Goal: Information Seeking & Learning: Learn about a topic

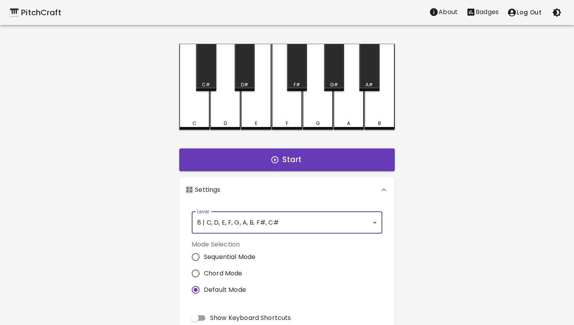
click at [227, 318] on span "Show Keyboard Shortcuts" at bounding box center [250, 317] width 81 height 9
click at [217, 318] on input "Show Keyboard Shortcuts" at bounding box center [195, 317] width 45 height 15
checkbox input "true"
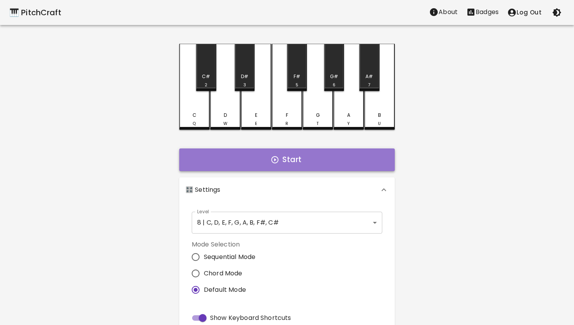
click at [287, 159] on button "Start" at bounding box center [287, 159] width 216 height 23
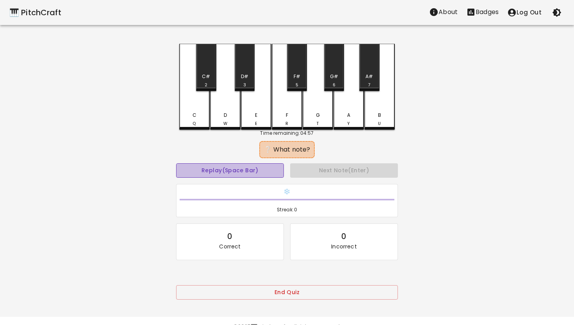
click at [238, 172] on button "Replay (Space Bar)" at bounding box center [230, 170] width 108 height 14
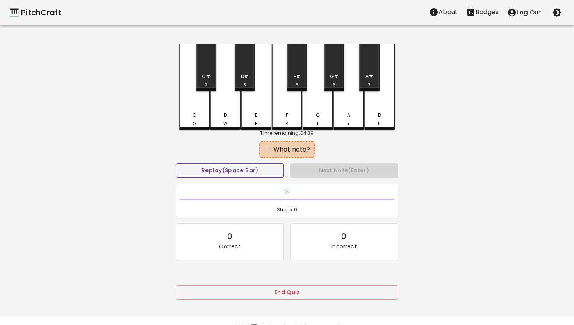
click at [238, 171] on button "Replay (Space Bar)" at bounding box center [230, 170] width 108 height 14
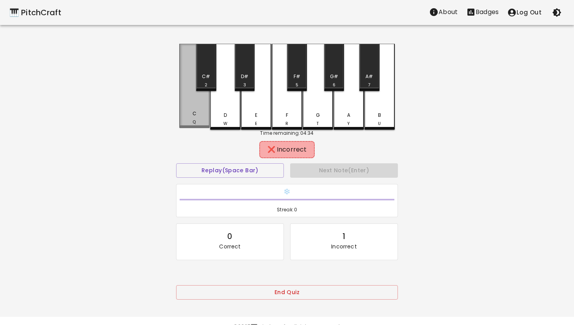
click at [196, 111] on div "C Q" at bounding box center [194, 86] width 30 height 84
click at [229, 102] on div "D W" at bounding box center [225, 87] width 30 height 86
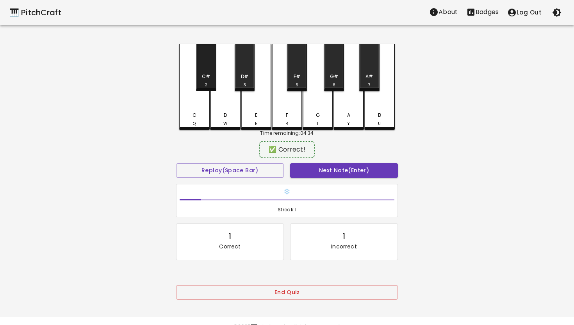
click at [209, 87] on div "C# 2" at bounding box center [206, 80] width 18 height 15
click at [335, 172] on button "Next Note (Enter)" at bounding box center [344, 170] width 108 height 14
click at [298, 76] on div "F#" at bounding box center [297, 76] width 7 height 7
click at [335, 168] on button "Next Note (Enter)" at bounding box center [344, 170] width 108 height 14
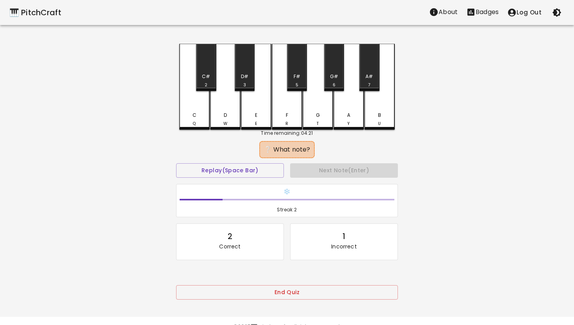
click at [295, 69] on div "F# 5" at bounding box center [297, 67] width 20 height 47
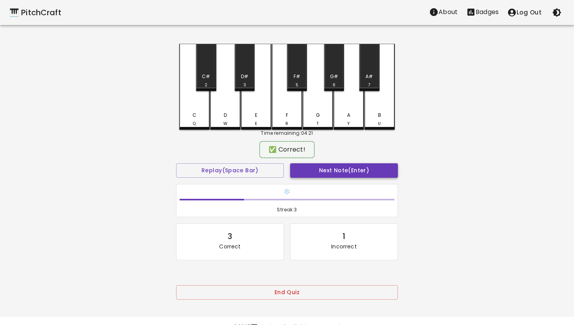
click at [335, 168] on button "Next Note (Enter)" at bounding box center [344, 170] width 108 height 14
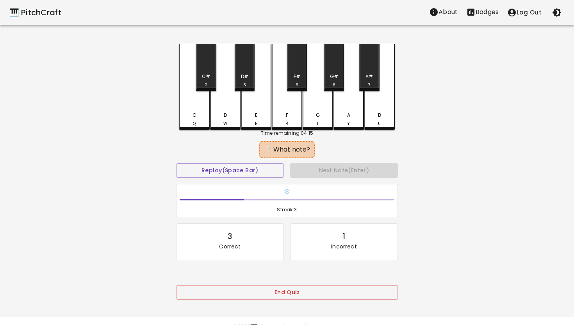
click at [193, 111] on div "C Q" at bounding box center [194, 87] width 30 height 86
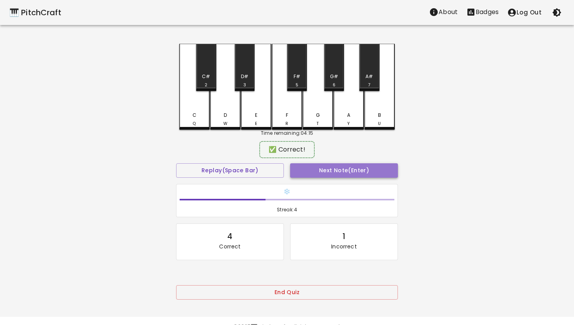
click at [344, 167] on button "Next Note (Enter)" at bounding box center [344, 170] width 108 height 14
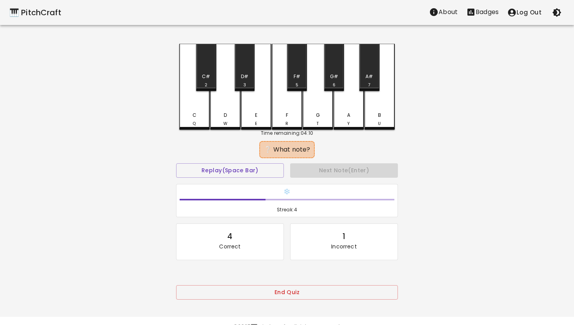
click at [351, 106] on div "A Y" at bounding box center [349, 87] width 30 height 86
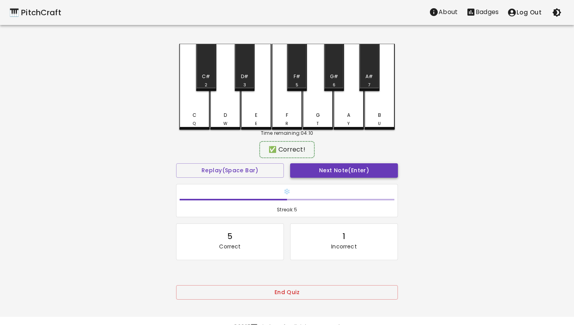
click at [335, 169] on button "Next Note (Enter)" at bounding box center [344, 170] width 108 height 14
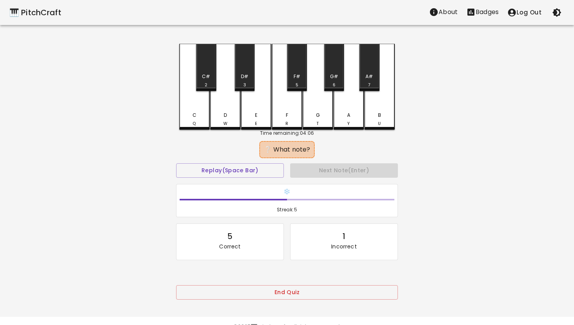
click at [287, 108] on div "F R" at bounding box center [287, 87] width 30 height 86
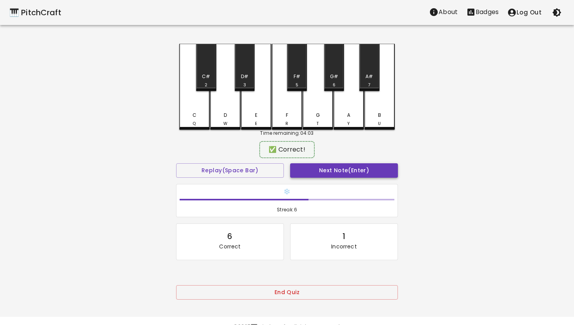
click at [325, 170] on button "Next Note (Enter)" at bounding box center [344, 170] width 108 height 14
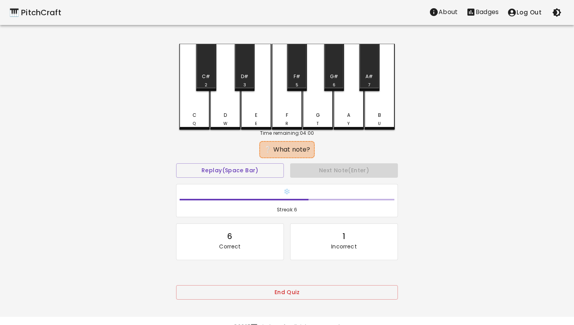
click at [287, 104] on div "F R" at bounding box center [287, 87] width 30 height 86
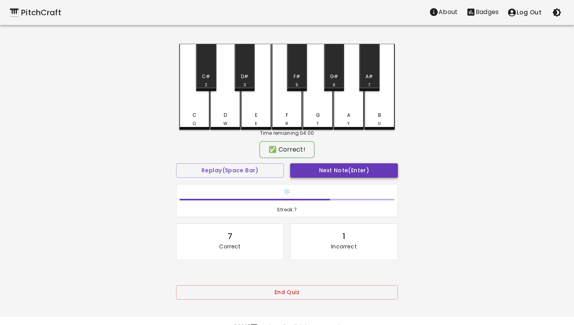
click at [345, 173] on button "Next Note (Enter)" at bounding box center [344, 170] width 108 height 14
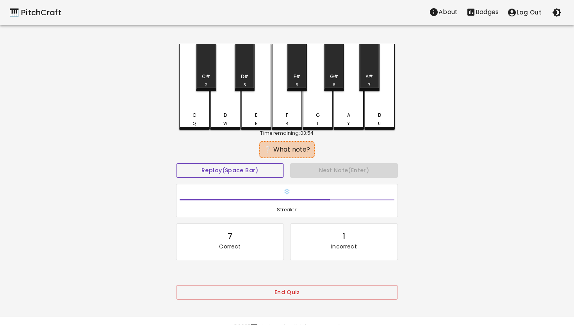
click at [250, 175] on button "Replay (Space Bar)" at bounding box center [230, 170] width 108 height 14
click at [344, 109] on div "A Y" at bounding box center [349, 87] width 30 height 86
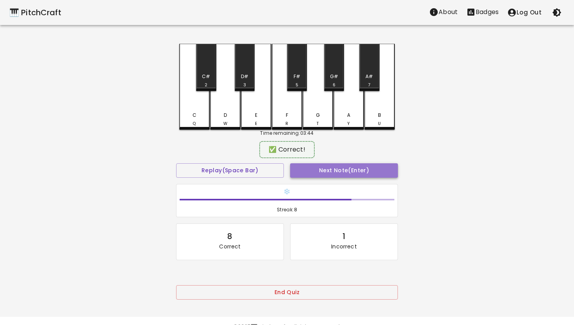
click at [326, 169] on button "Next Note (Enter)" at bounding box center [344, 170] width 108 height 14
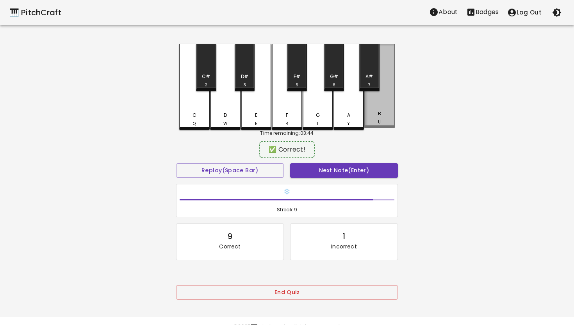
click at [378, 108] on div "B U" at bounding box center [379, 86] width 30 height 84
click at [335, 171] on button "Next Note (Enter)" at bounding box center [344, 170] width 108 height 14
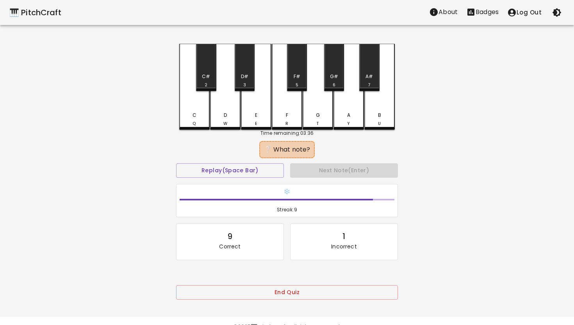
click at [288, 108] on div "F R" at bounding box center [287, 87] width 30 height 86
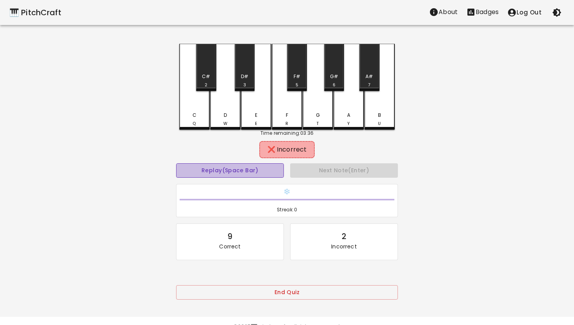
click at [256, 171] on button "Replay (Space Bar)" at bounding box center [230, 170] width 108 height 14
click at [296, 64] on div "F# 5" at bounding box center [297, 67] width 20 height 47
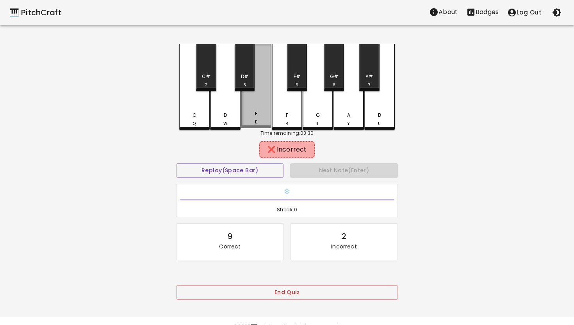
click at [247, 103] on div "E E" at bounding box center [256, 86] width 30 height 84
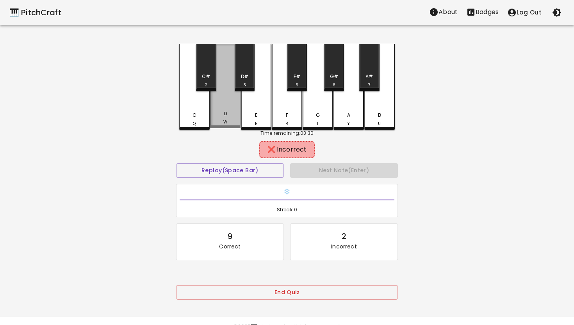
click at [235, 106] on div "D W" at bounding box center [225, 86] width 30 height 84
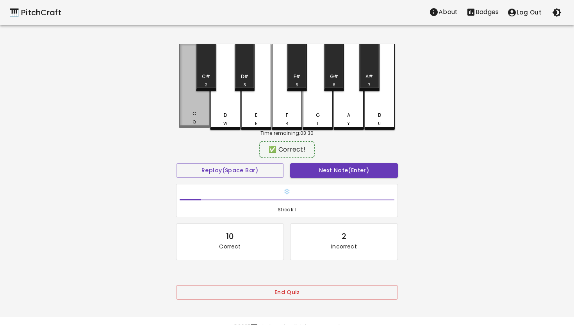
click at [201, 112] on div "C Q" at bounding box center [194, 117] width 29 height 15
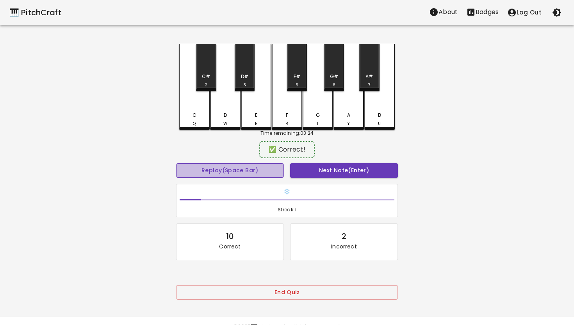
click at [274, 173] on button "Replay (Space Bar)" at bounding box center [230, 170] width 108 height 14
click at [350, 171] on button "Next Note (Enter)" at bounding box center [344, 170] width 108 height 14
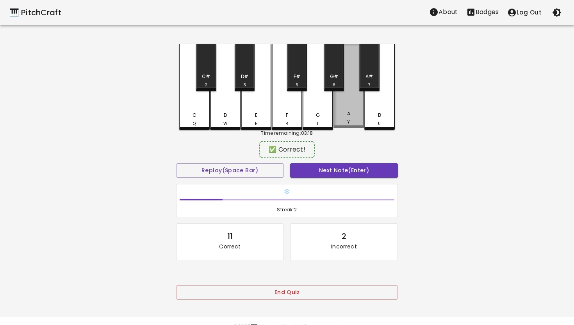
click at [347, 103] on div "A Y" at bounding box center [349, 86] width 30 height 84
click at [338, 169] on button "Next Note (Enter)" at bounding box center [344, 170] width 108 height 14
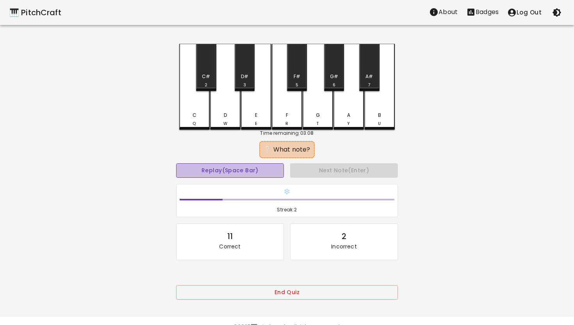
click at [251, 173] on button "Replay (Space Bar)" at bounding box center [230, 170] width 108 height 14
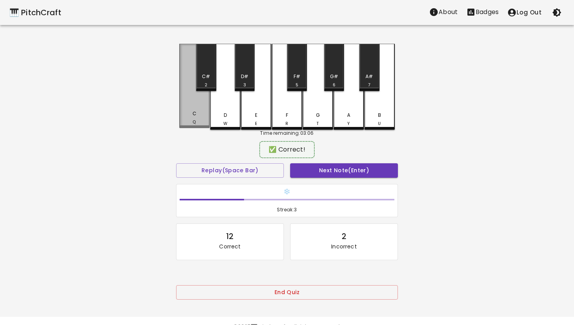
click at [197, 105] on div "C Q" at bounding box center [194, 86] width 30 height 84
click at [334, 166] on button "Next Note (Enter)" at bounding box center [344, 170] width 108 height 14
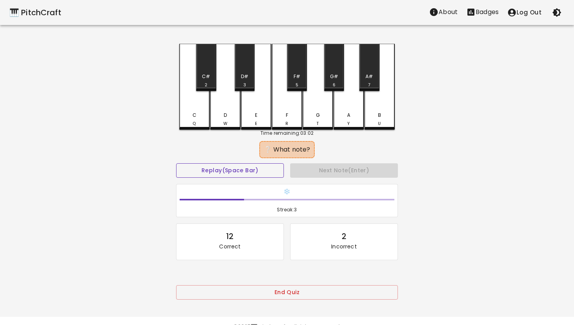
click at [259, 171] on button "Replay (Space Bar)" at bounding box center [230, 170] width 108 height 14
click at [286, 105] on div "F R" at bounding box center [287, 87] width 30 height 86
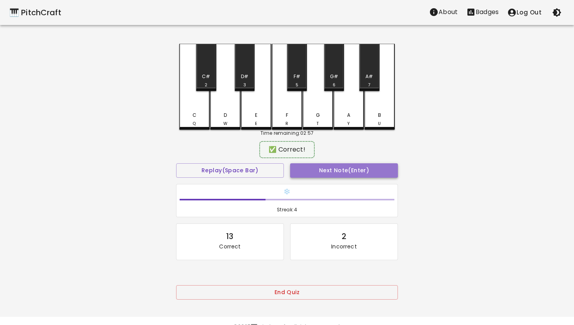
click at [341, 167] on button "Next Note (Enter)" at bounding box center [344, 170] width 108 height 14
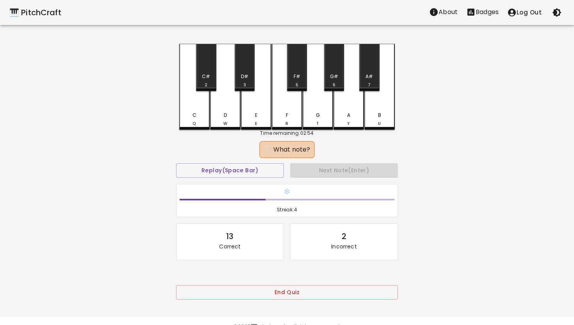
click at [376, 97] on div "B U" at bounding box center [379, 87] width 30 height 86
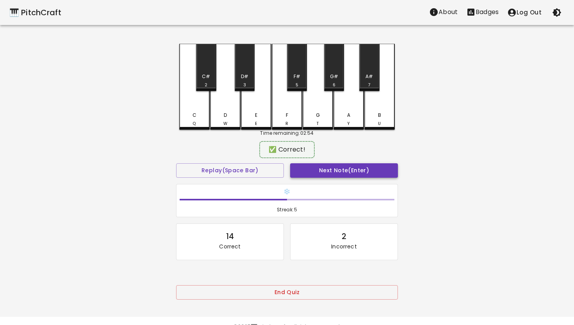
click at [328, 168] on button "Next Note (Enter)" at bounding box center [344, 170] width 108 height 14
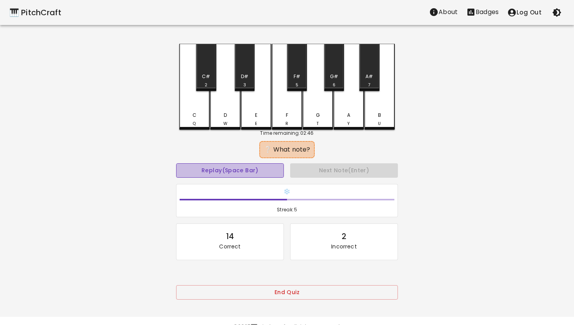
click at [252, 166] on button "Replay (Space Bar)" at bounding box center [230, 170] width 108 height 14
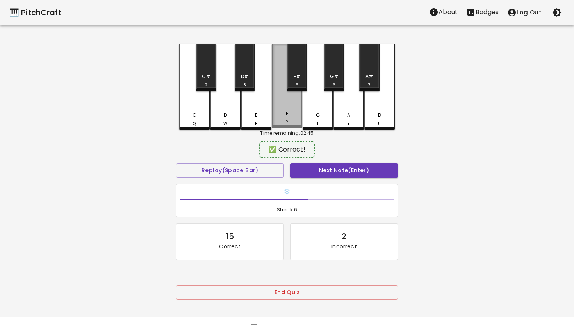
click at [287, 100] on div "F R" at bounding box center [287, 86] width 30 height 84
click at [328, 171] on button "Next Note (Enter)" at bounding box center [344, 170] width 108 height 14
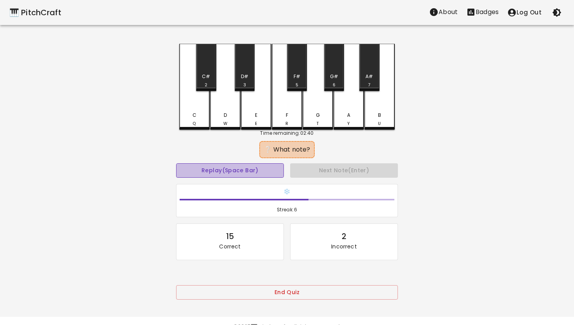
click at [239, 174] on button "Replay (Space Bar)" at bounding box center [230, 170] width 108 height 14
click at [234, 167] on button "Replay (Space Bar)" at bounding box center [230, 170] width 108 height 14
click at [204, 68] on div "C# 2" at bounding box center [206, 67] width 20 height 47
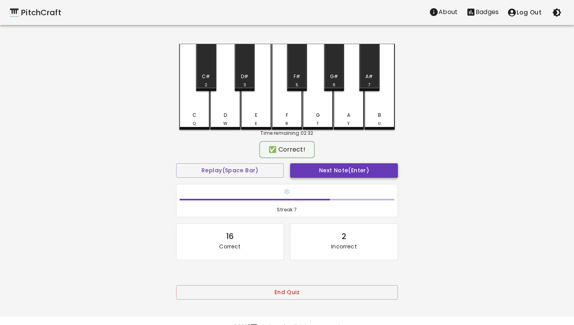
click at [321, 166] on button "Next Note (Enter)" at bounding box center [344, 170] width 108 height 14
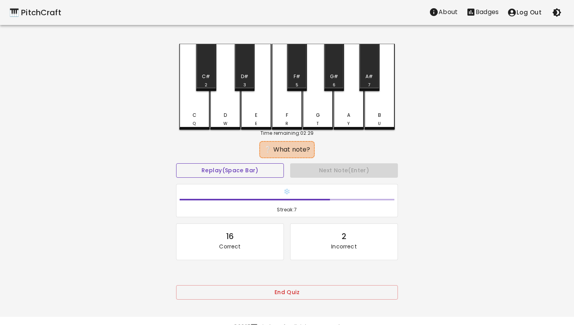
click at [252, 171] on button "Replay (Space Bar)" at bounding box center [230, 170] width 108 height 14
click at [233, 172] on button "Replay (Space Bar)" at bounding box center [230, 170] width 108 height 14
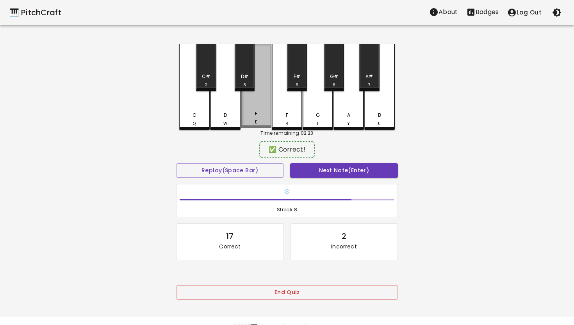
click at [253, 103] on div "E E" at bounding box center [256, 86] width 30 height 84
click at [309, 169] on button "Next Note (Enter)" at bounding box center [344, 170] width 108 height 14
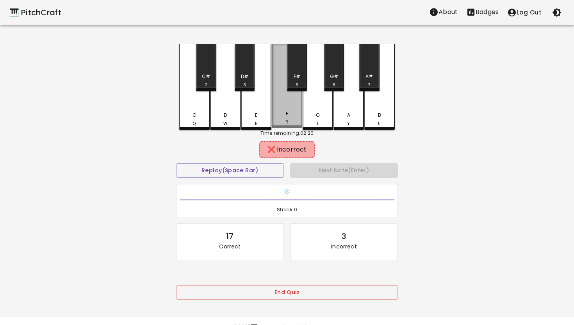
click at [288, 107] on div "F R" at bounding box center [287, 86] width 30 height 84
click at [246, 171] on button "Replay (Space Bar)" at bounding box center [230, 170] width 108 height 14
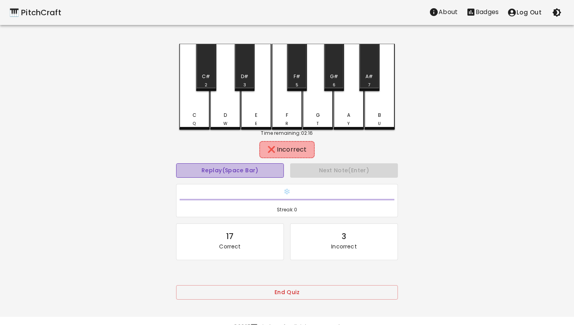
click at [246, 171] on button "Replay (Space Bar)" at bounding box center [230, 170] width 108 height 14
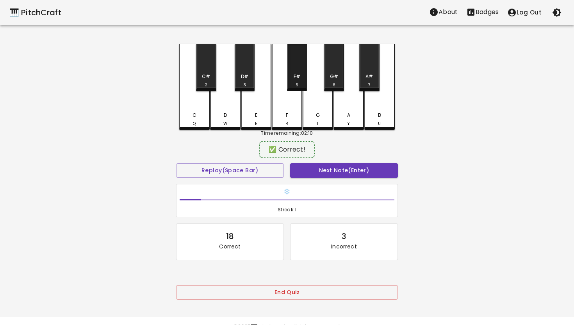
click at [297, 76] on div "F#" at bounding box center [297, 76] width 7 height 7
click at [335, 173] on button "Next Note (Enter)" at bounding box center [344, 170] width 108 height 14
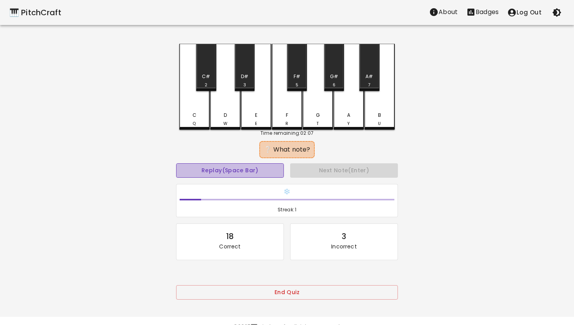
click at [261, 174] on button "Replay (Space Bar)" at bounding box center [230, 170] width 108 height 14
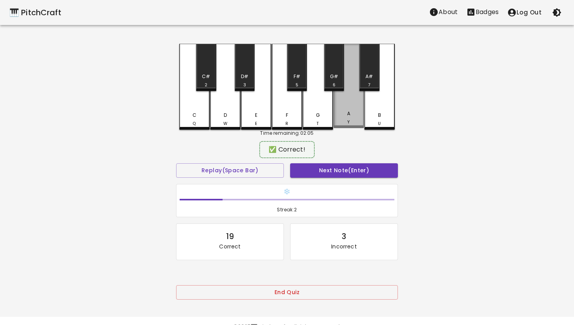
click at [348, 109] on div "A Y" at bounding box center [349, 86] width 30 height 84
click at [344, 169] on button "Next Note (Enter)" at bounding box center [344, 170] width 108 height 14
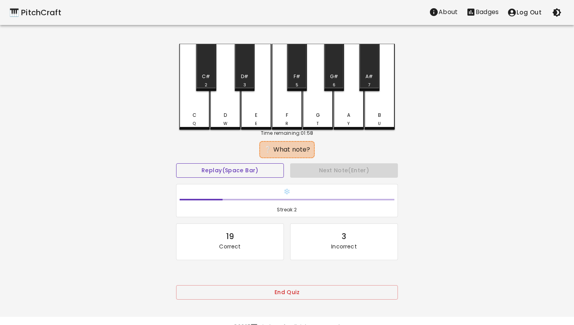
click at [227, 168] on button "Replay (Space Bar)" at bounding box center [230, 170] width 108 height 14
click at [215, 164] on button "Replay (Space Bar)" at bounding box center [230, 170] width 108 height 14
click at [200, 115] on div "C Q" at bounding box center [194, 119] width 29 height 15
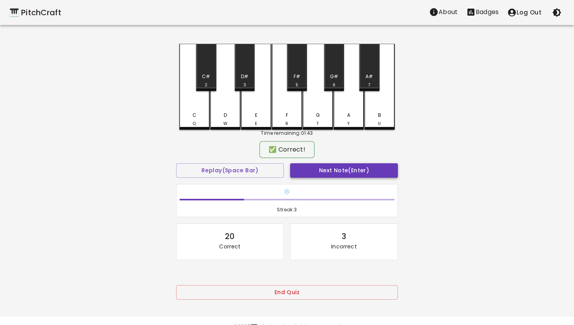
click at [335, 169] on button "Next Note (Enter)" at bounding box center [344, 170] width 108 height 14
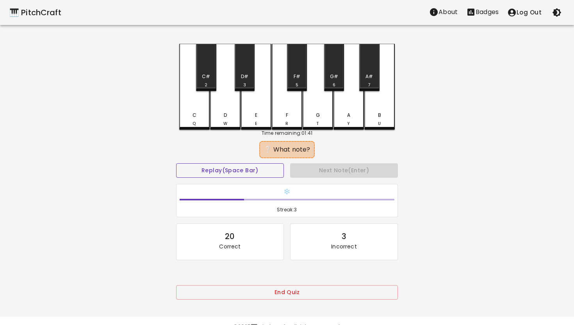
click at [225, 173] on button "Replay (Space Bar)" at bounding box center [230, 170] width 108 height 14
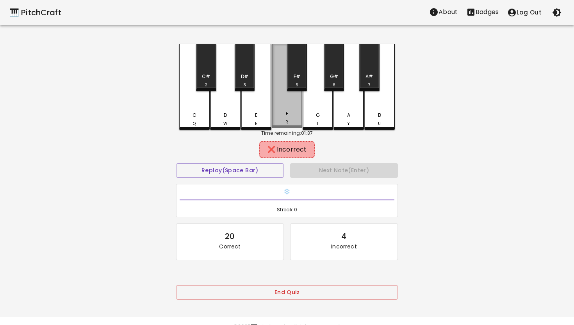
click at [294, 111] on div "F R" at bounding box center [287, 86] width 30 height 84
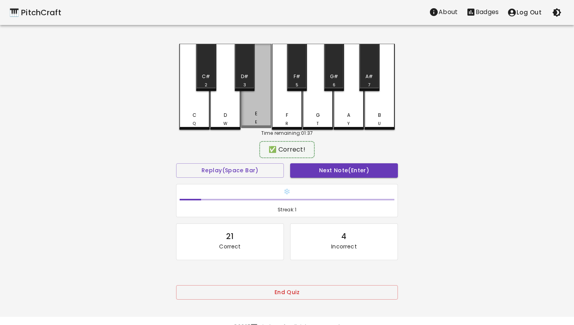
click at [259, 114] on div "E E" at bounding box center [256, 117] width 29 height 15
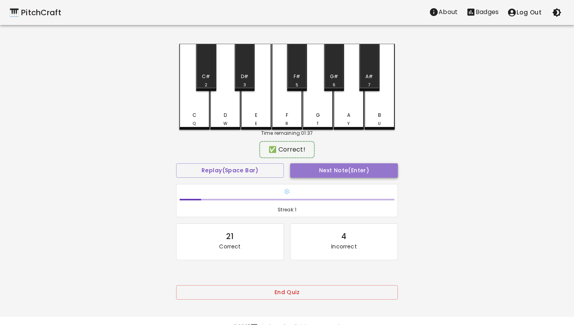
click at [332, 171] on button "Next Note (Enter)" at bounding box center [344, 170] width 108 height 14
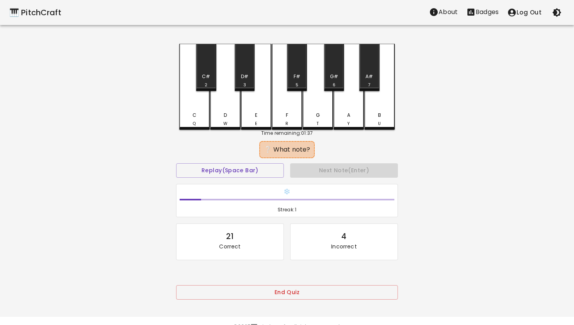
click at [227, 111] on div "D W" at bounding box center [225, 87] width 30 height 86
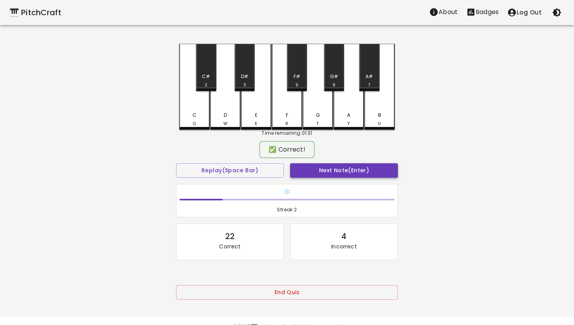
click at [345, 172] on button "Next Note (Enter)" at bounding box center [344, 170] width 108 height 14
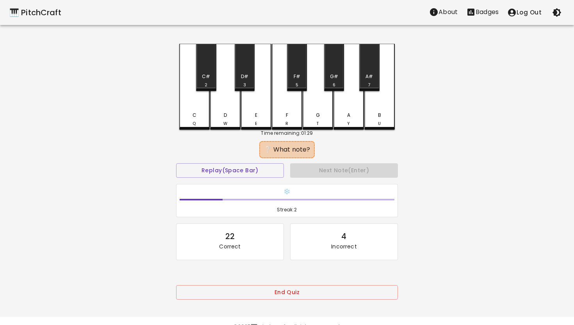
click at [227, 107] on div "D W" at bounding box center [225, 87] width 30 height 86
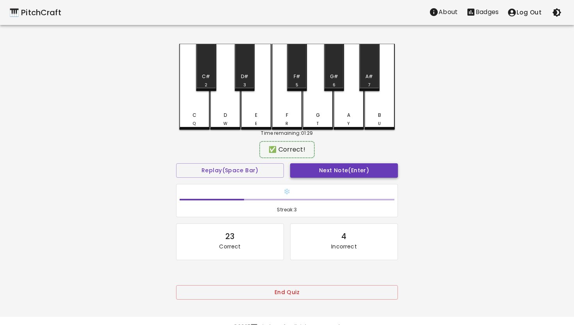
click at [339, 171] on button "Next Note (Enter)" at bounding box center [344, 170] width 108 height 14
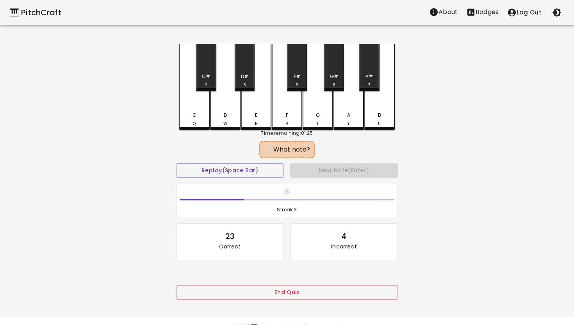
click at [350, 103] on div "A Y" at bounding box center [349, 87] width 30 height 86
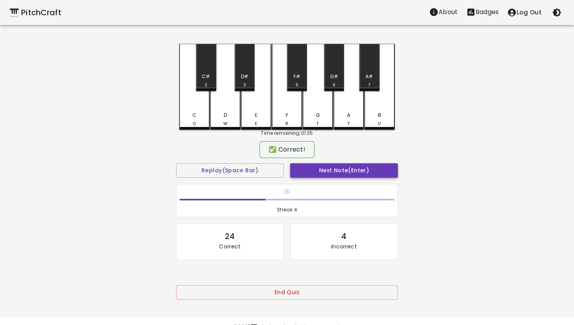
click at [341, 168] on button "Next Note (Enter)" at bounding box center [344, 170] width 108 height 14
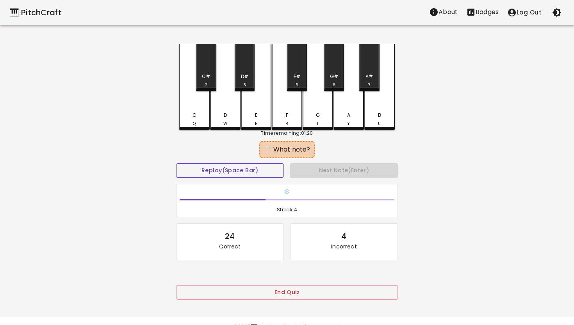
click at [244, 171] on button "Replay (Space Bar)" at bounding box center [230, 170] width 108 height 14
click at [207, 83] on div "C# 2" at bounding box center [206, 80] width 18 height 15
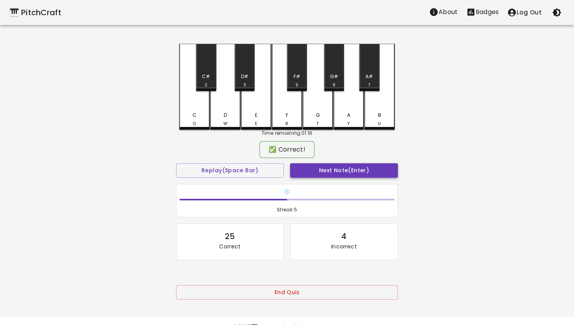
click at [318, 171] on button "Next Note (Enter)" at bounding box center [344, 170] width 108 height 14
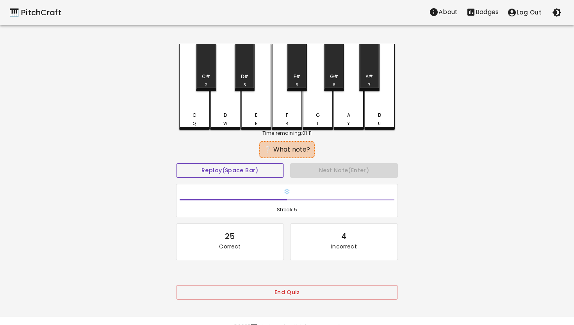
click at [257, 167] on button "Replay (Space Bar)" at bounding box center [230, 170] width 108 height 14
click at [232, 166] on button "Replay (Space Bar)" at bounding box center [230, 170] width 108 height 14
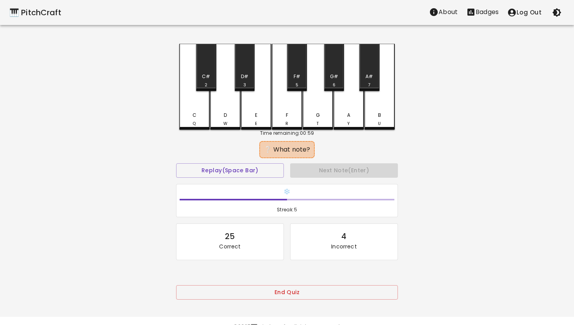
click at [317, 109] on div "G T" at bounding box center [318, 87] width 30 height 86
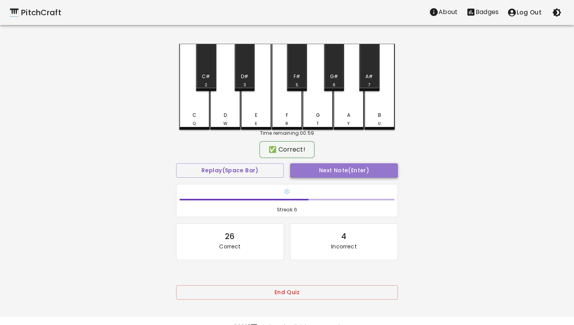
click at [339, 170] on button "Next Note (Enter)" at bounding box center [344, 170] width 108 height 14
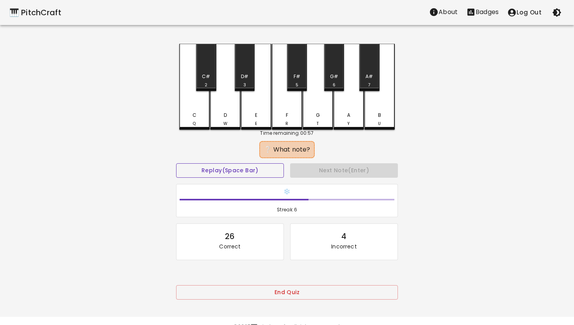
click at [248, 176] on button "Replay (Space Bar)" at bounding box center [230, 170] width 108 height 14
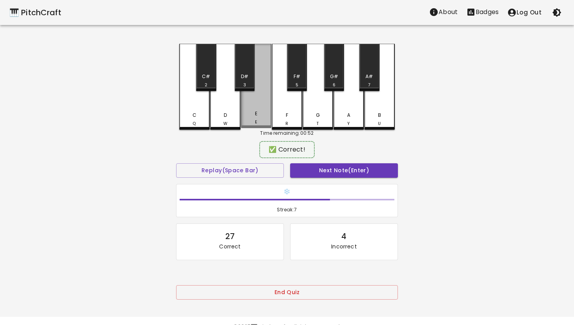
click at [253, 103] on div "E E" at bounding box center [256, 86] width 30 height 84
click at [327, 169] on button "Next Note (Enter)" at bounding box center [344, 170] width 108 height 14
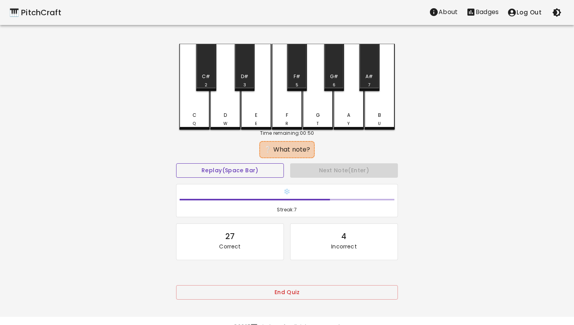
click at [255, 169] on button "Replay (Space Bar)" at bounding box center [230, 170] width 108 height 14
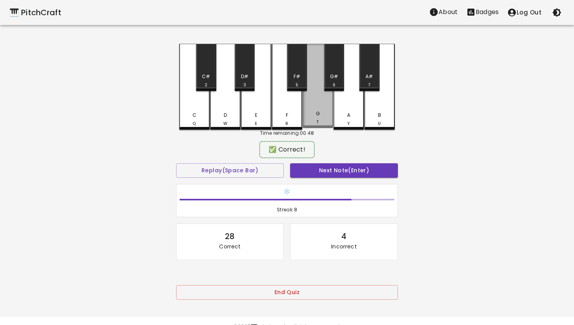
click at [314, 104] on div "G T" at bounding box center [318, 86] width 30 height 84
click at [326, 168] on button "Next Note (Enter)" at bounding box center [344, 170] width 108 height 14
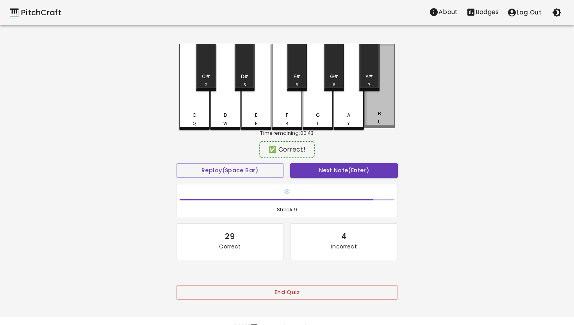
click at [378, 103] on div "B U" at bounding box center [379, 86] width 30 height 84
click at [344, 169] on button "Next Note (Enter)" at bounding box center [344, 170] width 108 height 14
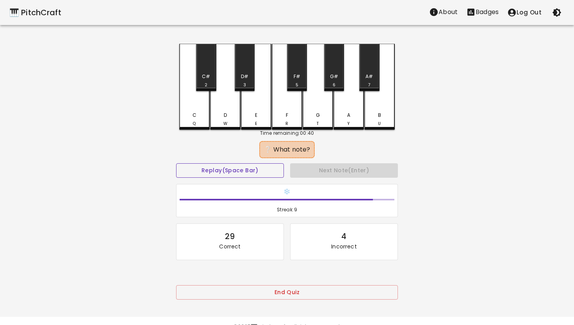
click at [260, 171] on button "Replay (Space Bar)" at bounding box center [230, 170] width 108 height 14
click at [316, 106] on div "G T" at bounding box center [318, 87] width 30 height 86
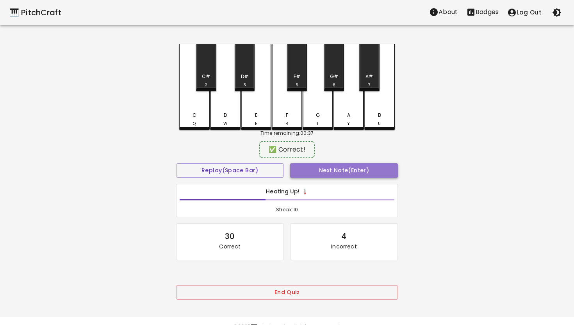
click at [331, 171] on button "Next Note (Enter)" at bounding box center [344, 170] width 108 height 14
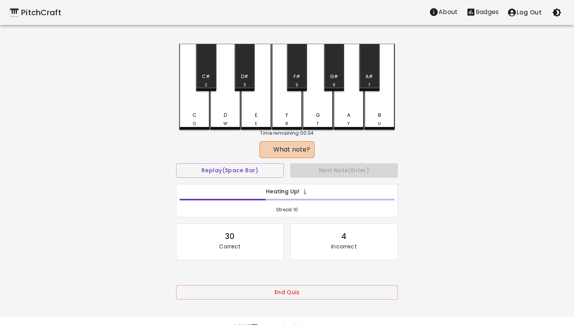
click at [346, 100] on div "A Y" at bounding box center [349, 87] width 30 height 86
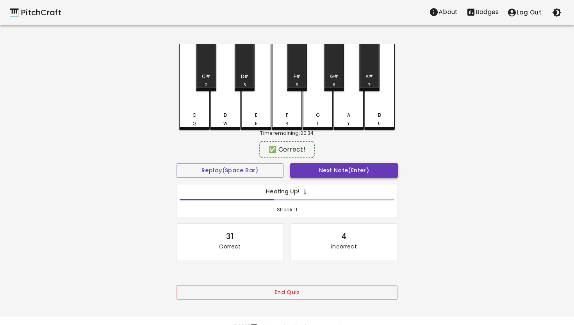
click at [328, 169] on button "Next Note (Enter)" at bounding box center [344, 170] width 108 height 14
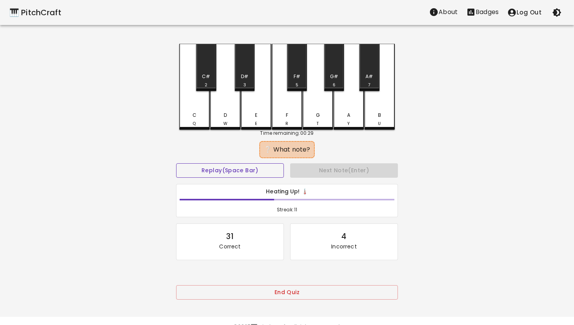
click at [241, 171] on button "Replay (Space Bar)" at bounding box center [230, 170] width 108 height 14
click at [243, 173] on button "Replay (Space Bar)" at bounding box center [230, 170] width 108 height 14
click at [199, 108] on div "C Q" at bounding box center [194, 87] width 30 height 86
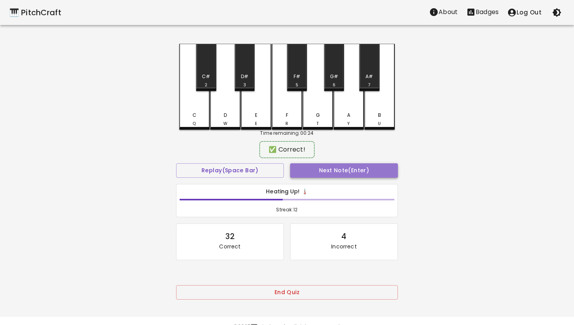
click at [310, 168] on button "Next Note (Enter)" at bounding box center [344, 170] width 108 height 14
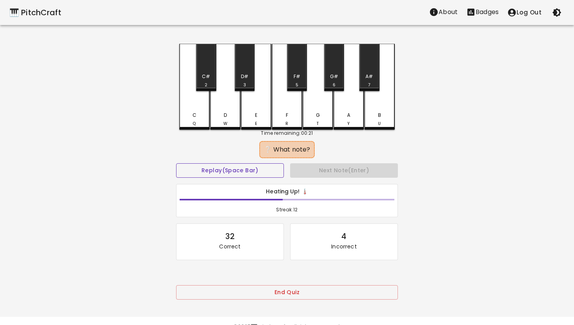
click at [264, 173] on button "Replay (Space Bar)" at bounding box center [230, 170] width 108 height 14
click at [246, 170] on button "Replay (Space Bar)" at bounding box center [230, 170] width 108 height 14
click at [319, 104] on div "G T" at bounding box center [318, 87] width 30 height 86
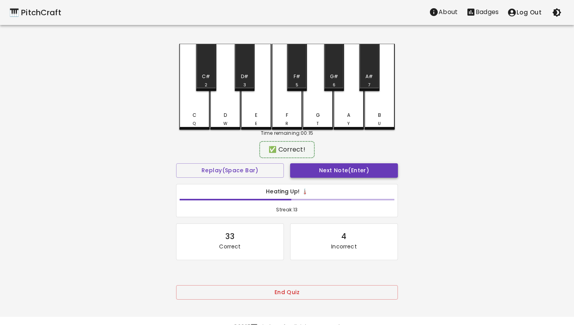
click at [341, 173] on button "Next Note (Enter)" at bounding box center [344, 170] width 108 height 14
click at [259, 106] on div "E E" at bounding box center [256, 86] width 30 height 84
click at [326, 167] on button "Next Note (Enter)" at bounding box center [344, 170] width 108 height 14
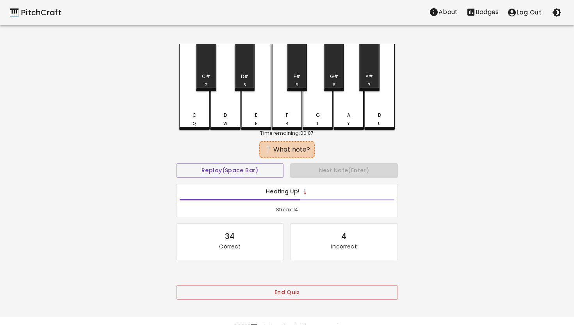
click at [222, 108] on div "D W" at bounding box center [225, 87] width 30 height 86
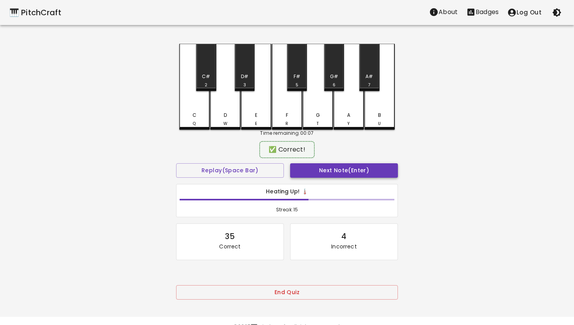
click at [326, 169] on button "Next Note (Enter)" at bounding box center [344, 170] width 108 height 14
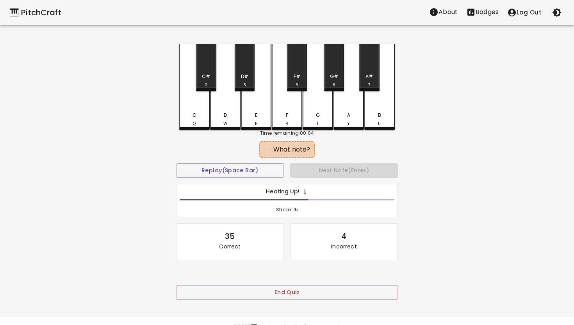
click at [199, 107] on div "C Q" at bounding box center [194, 87] width 30 height 86
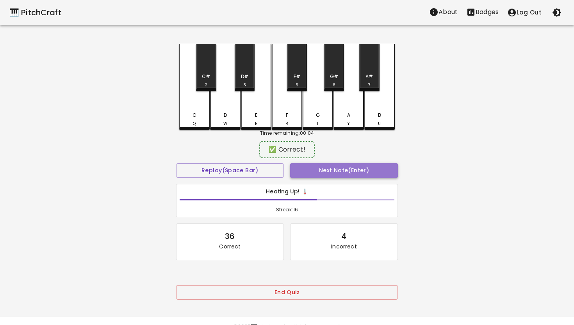
click at [323, 165] on button "Next Note (Enter)" at bounding box center [344, 170] width 108 height 14
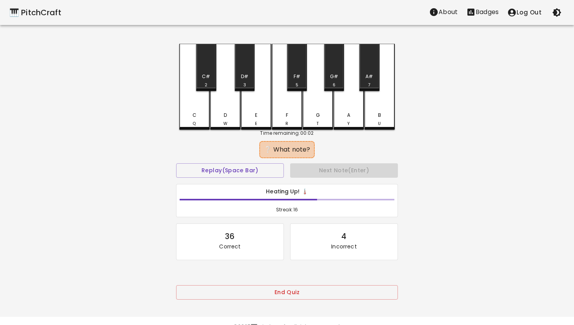
click at [197, 103] on div "C Q" at bounding box center [194, 87] width 30 height 86
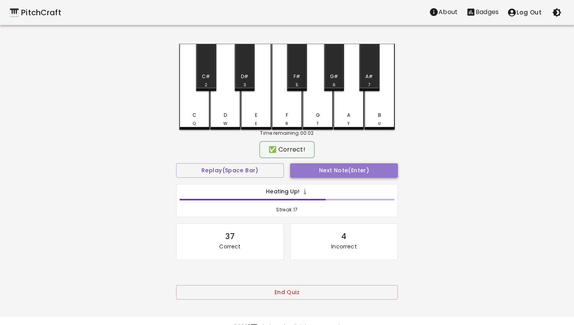
click at [310, 173] on button "Next Note (Enter)" at bounding box center [344, 170] width 108 height 14
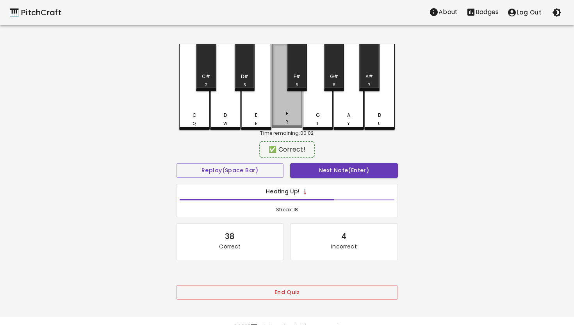
click at [287, 104] on div "F R" at bounding box center [287, 86] width 30 height 84
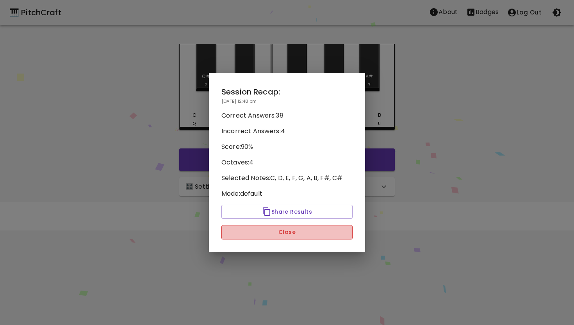
click at [296, 233] on button "Close" at bounding box center [286, 232] width 131 height 14
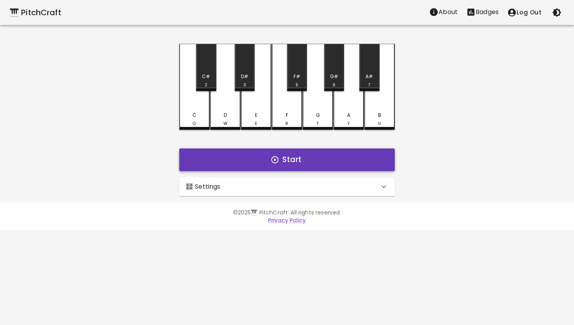
click at [291, 160] on button "Start" at bounding box center [287, 159] width 216 height 23
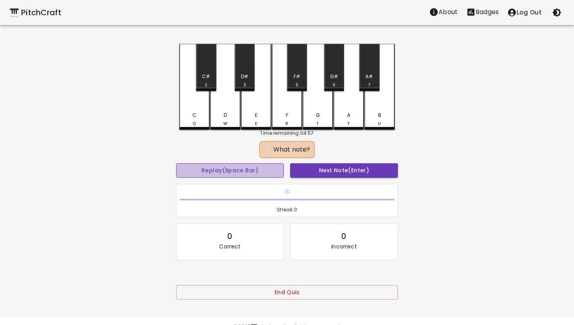
click at [257, 169] on button "Replay (Space Bar)" at bounding box center [230, 170] width 108 height 14
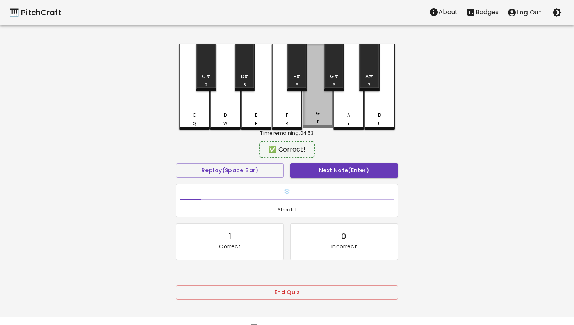
click at [314, 103] on div "G T" at bounding box center [318, 86] width 30 height 84
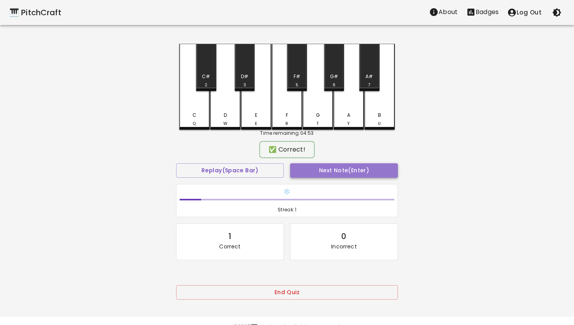
click at [342, 173] on button "Next Note (Enter)" at bounding box center [344, 170] width 108 height 14
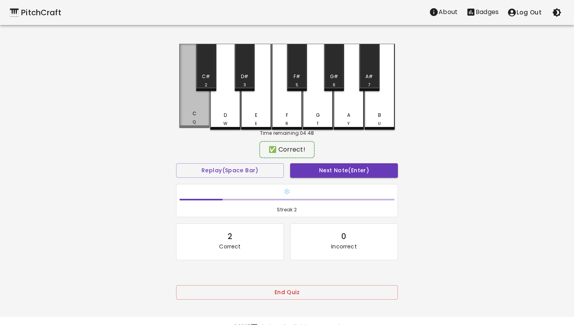
click at [195, 111] on div "C Q" at bounding box center [194, 86] width 30 height 84
click at [297, 164] on button "Next Note (Enter)" at bounding box center [344, 170] width 108 height 14
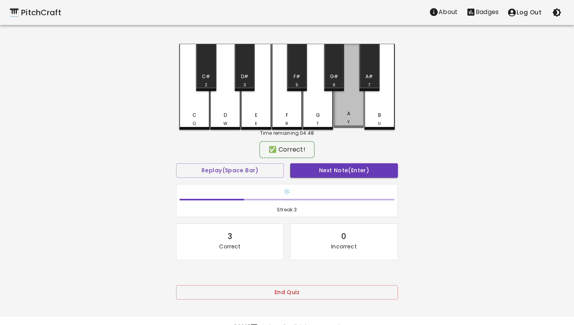
click at [344, 104] on div "A Y" at bounding box center [349, 86] width 30 height 84
click at [323, 171] on button "Next Note (Enter)" at bounding box center [344, 170] width 108 height 14
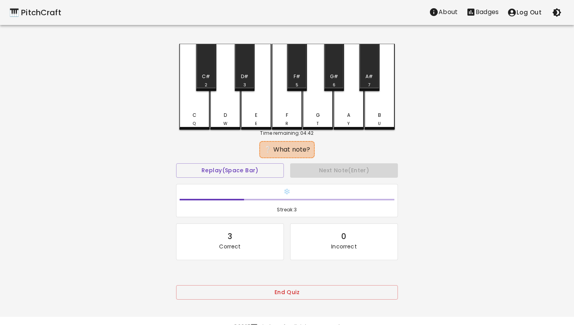
click at [226, 106] on div "D W" at bounding box center [225, 87] width 30 height 86
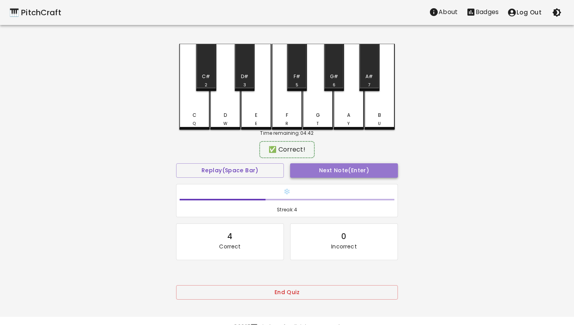
click at [320, 171] on button "Next Note (Enter)" at bounding box center [344, 170] width 108 height 14
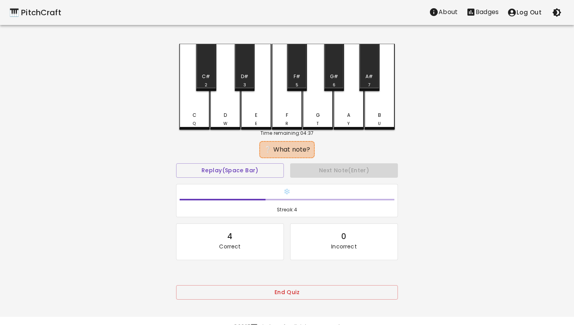
click at [295, 73] on div "F#" at bounding box center [297, 76] width 7 height 7
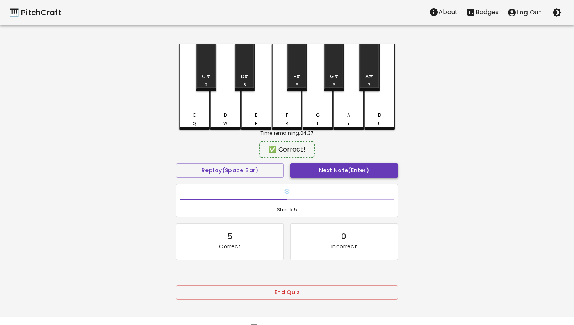
click at [334, 169] on button "Next Note (Enter)" at bounding box center [344, 170] width 108 height 14
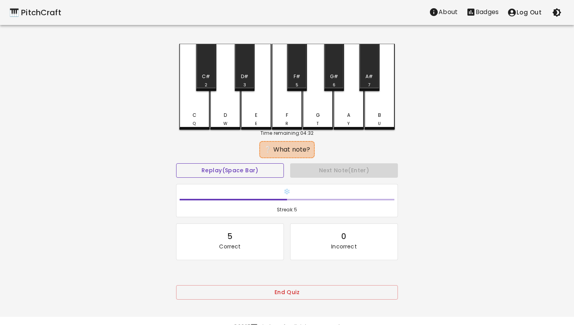
click at [251, 169] on button "Replay (Space Bar)" at bounding box center [230, 170] width 108 height 14
click at [259, 170] on button "Replay (Space Bar)" at bounding box center [230, 170] width 108 height 14
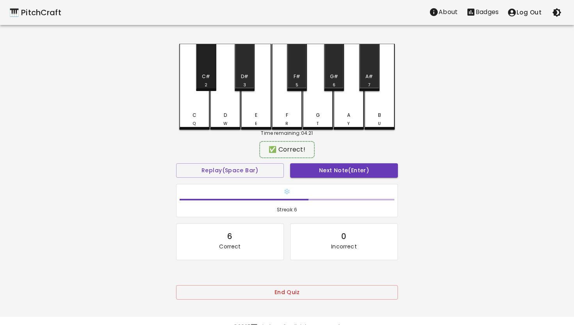
click at [204, 72] on div "C# 2" at bounding box center [206, 67] width 20 height 47
click at [345, 170] on button "Next Note (Enter)" at bounding box center [344, 170] width 108 height 14
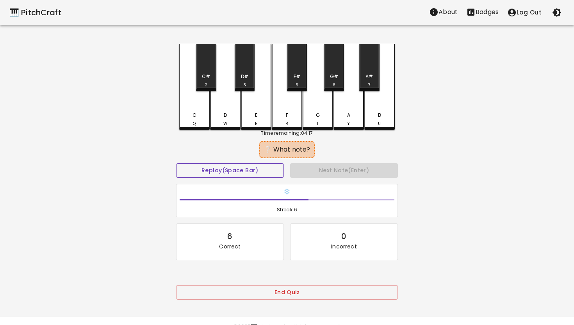
click at [268, 168] on button "Replay (Space Bar)" at bounding box center [230, 170] width 108 height 14
click at [297, 75] on div "F#" at bounding box center [297, 76] width 7 height 7
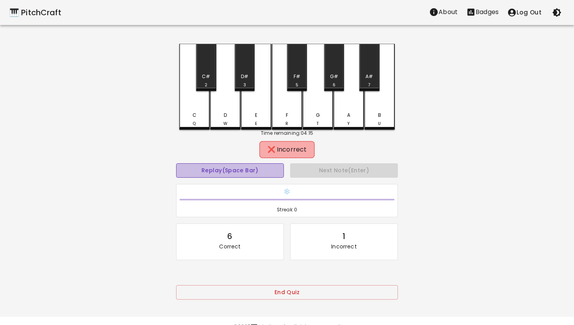
click at [266, 171] on button "Replay (Space Bar)" at bounding box center [230, 170] width 108 height 14
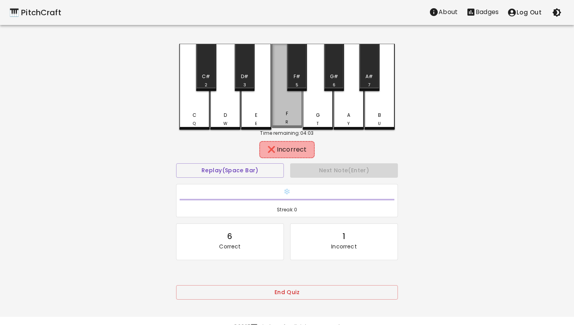
click at [287, 103] on div "F R" at bounding box center [287, 86] width 30 height 84
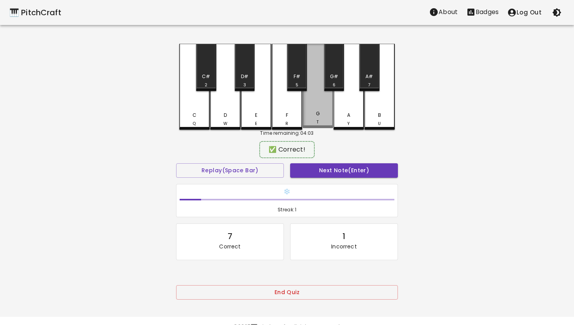
click at [312, 99] on div "G T" at bounding box center [318, 86] width 30 height 84
click at [319, 164] on button "Next Note (Enter)" at bounding box center [344, 170] width 108 height 14
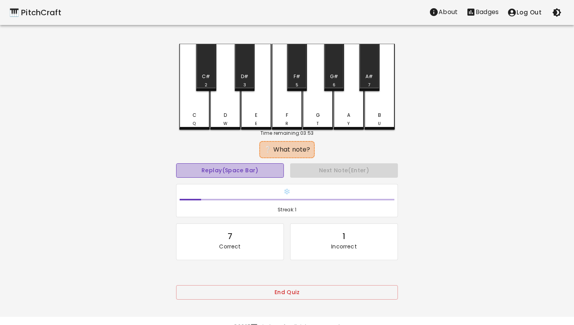
click at [241, 169] on button "Replay (Space Bar)" at bounding box center [230, 170] width 108 height 14
click at [226, 106] on div "D W" at bounding box center [225, 87] width 30 height 86
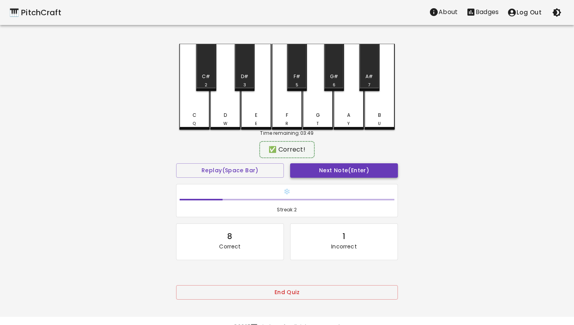
click at [318, 166] on button "Next Note (Enter)" at bounding box center [344, 170] width 108 height 14
click at [381, 105] on div "B U" at bounding box center [379, 86] width 30 height 84
click at [346, 171] on button "Next Note (Enter)" at bounding box center [344, 170] width 108 height 14
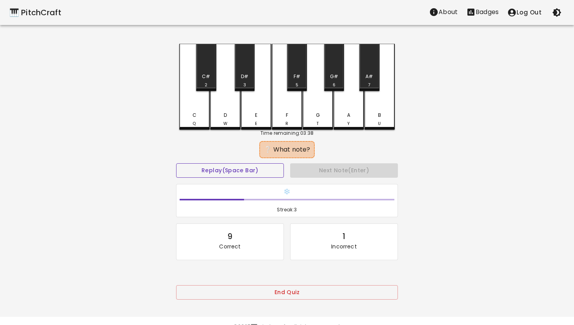
click at [265, 171] on button "Replay (Space Bar)" at bounding box center [230, 170] width 108 height 14
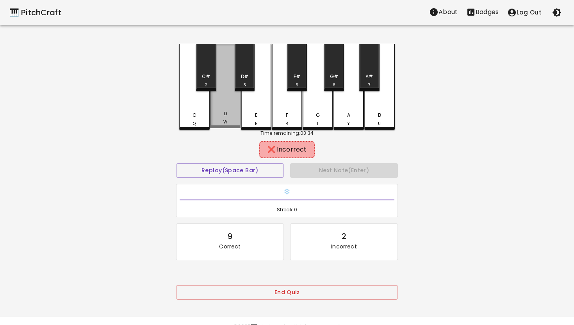
click at [229, 103] on div "D W" at bounding box center [225, 86] width 30 height 84
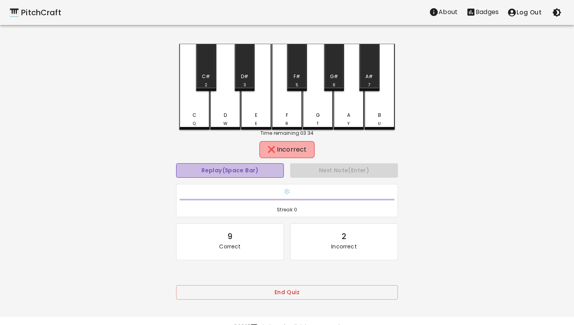
click at [251, 175] on button "Replay (Space Bar)" at bounding box center [230, 170] width 108 height 14
click at [254, 173] on button "Replay (Space Bar)" at bounding box center [230, 170] width 108 height 14
click at [298, 72] on div "F# 5" at bounding box center [297, 67] width 20 height 47
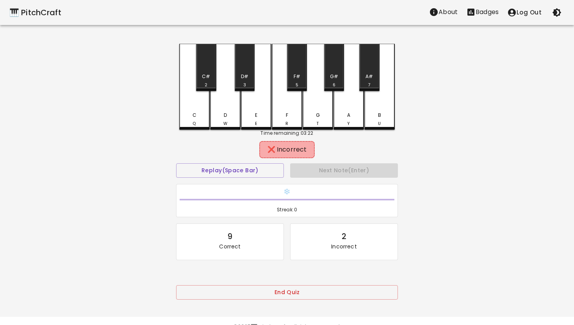
click at [316, 97] on div "G T" at bounding box center [318, 87] width 30 height 86
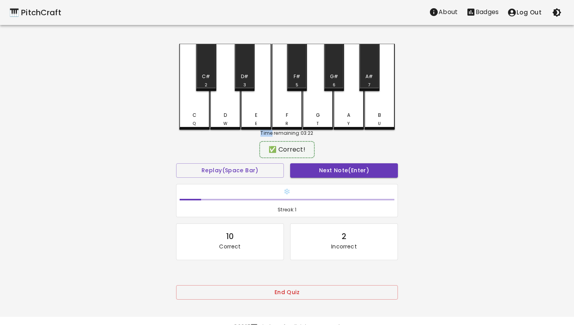
click at [316, 97] on div "G T" at bounding box center [318, 87] width 30 height 86
click at [345, 169] on button "Next Note (Enter)" at bounding box center [344, 170] width 108 height 14
click at [382, 102] on div "B U" at bounding box center [379, 86] width 30 height 84
click at [334, 173] on button "Next Note (Enter)" at bounding box center [344, 170] width 108 height 14
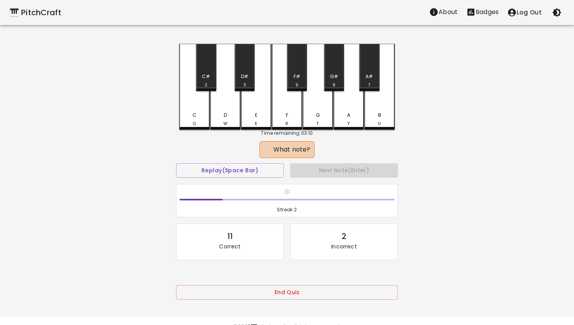
click at [382, 99] on div "B U" at bounding box center [379, 87] width 30 height 86
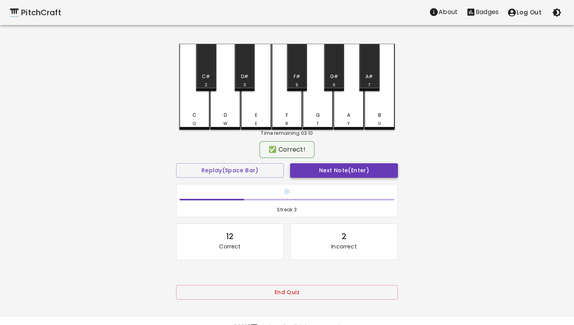
click at [353, 171] on button "Next Note (Enter)" at bounding box center [344, 170] width 108 height 14
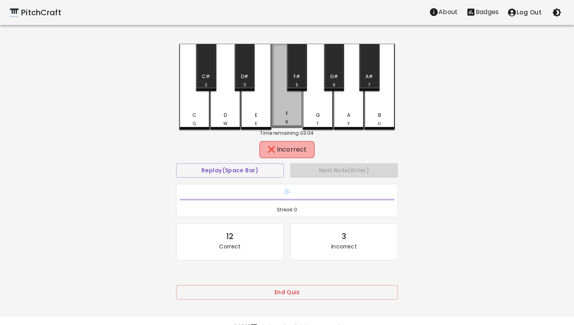
click at [288, 108] on div "F R" at bounding box center [287, 86] width 30 height 84
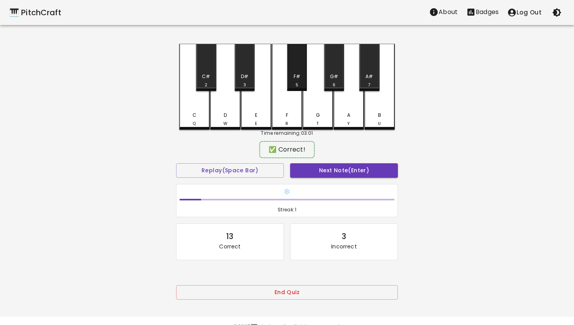
click at [298, 80] on div "F# 5" at bounding box center [297, 80] width 18 height 15
click at [320, 167] on button "Next Note (Enter)" at bounding box center [344, 170] width 108 height 14
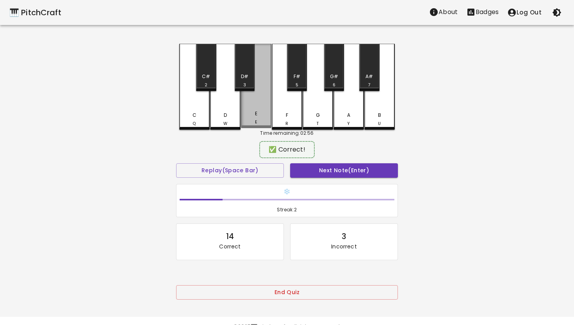
click at [256, 105] on div "E E" at bounding box center [256, 86] width 30 height 84
click at [329, 166] on button "Next Note (Enter)" at bounding box center [344, 170] width 108 height 14
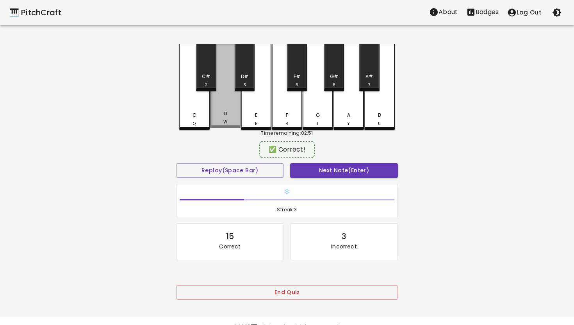
click at [226, 112] on div "D" at bounding box center [225, 113] width 3 height 7
click at [332, 173] on button "Next Note (Enter)" at bounding box center [344, 170] width 108 height 14
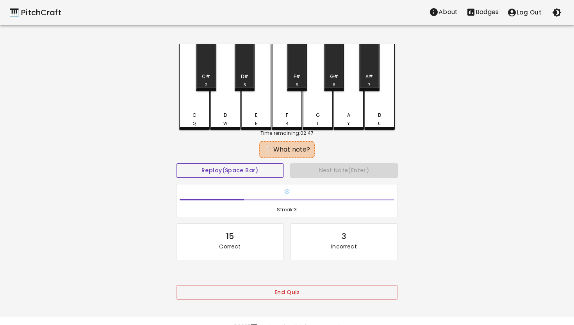
click at [234, 173] on button "Replay (Space Bar)" at bounding box center [230, 170] width 108 height 14
click at [378, 102] on div "B U" at bounding box center [379, 87] width 30 height 86
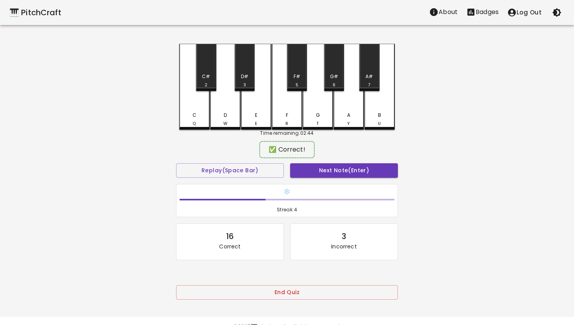
click at [348, 178] on div "Next Note (Enter)" at bounding box center [344, 170] width 114 height 21
click at [351, 169] on button "Next Note (Enter)" at bounding box center [344, 170] width 108 height 14
click at [256, 105] on div "E E" at bounding box center [256, 86] width 30 height 84
click at [331, 168] on button "Next Note (Enter)" at bounding box center [344, 170] width 108 height 14
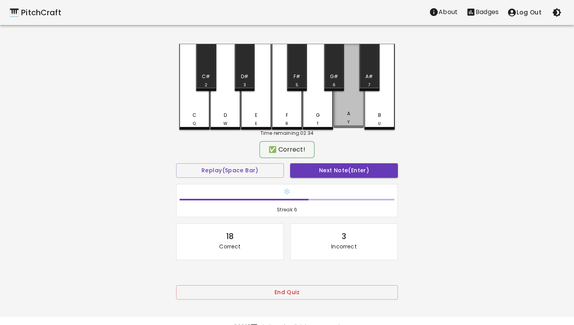
click at [346, 102] on div "A Y" at bounding box center [349, 86] width 30 height 84
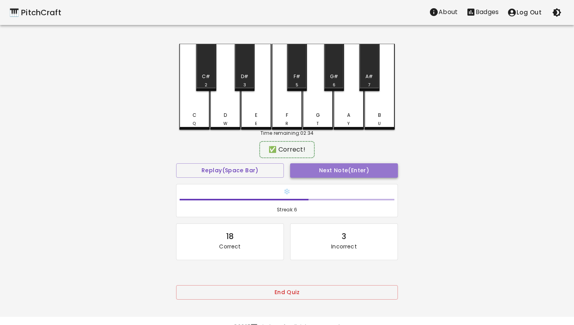
click at [344, 171] on button "Next Note (Enter)" at bounding box center [344, 170] width 108 height 14
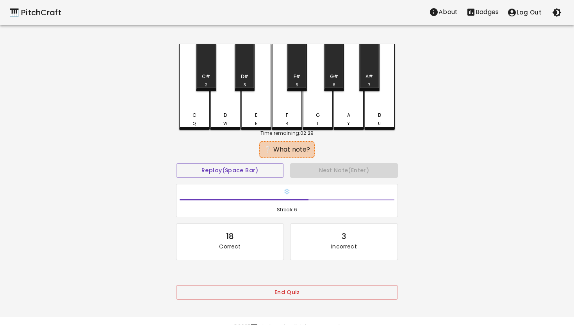
click at [318, 100] on div "G T" at bounding box center [318, 87] width 30 height 86
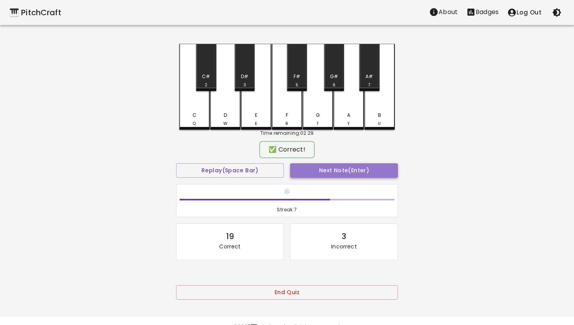
click at [347, 170] on button "Next Note (Enter)" at bounding box center [344, 170] width 108 height 14
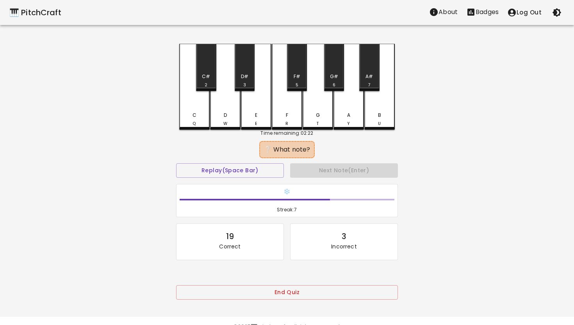
click at [206, 71] on div "C# 2" at bounding box center [206, 67] width 20 height 47
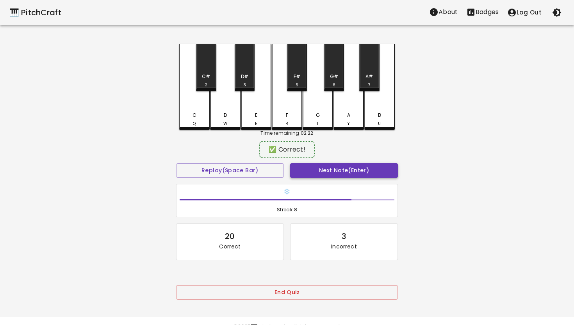
click at [337, 168] on button "Next Note (Enter)" at bounding box center [344, 170] width 108 height 14
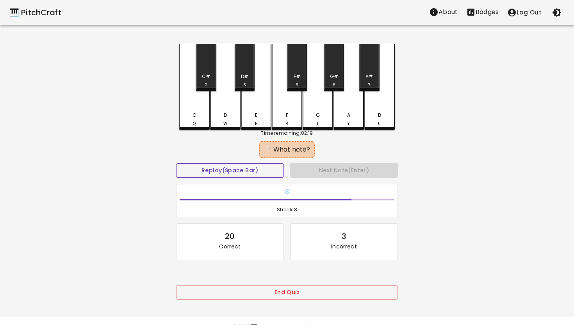
click at [249, 169] on button "Replay (Space Bar)" at bounding box center [230, 170] width 108 height 14
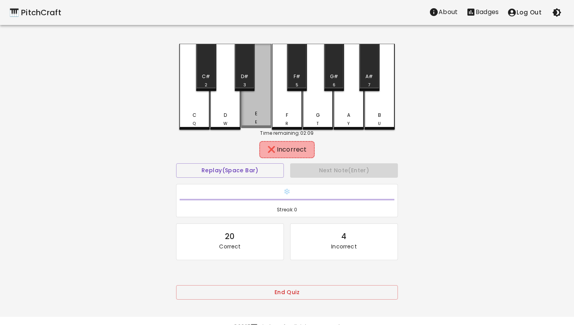
click at [254, 102] on div "E E" at bounding box center [256, 86] width 30 height 84
click at [239, 171] on button "Replay (Space Bar)" at bounding box center [230, 170] width 108 height 14
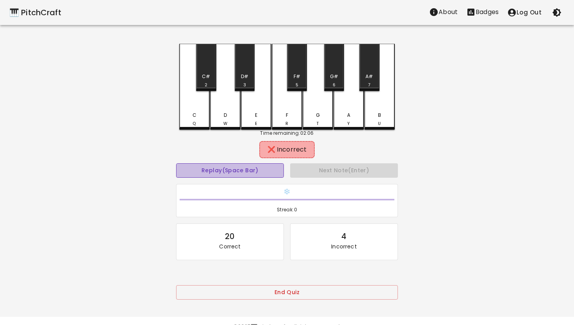
click at [239, 171] on button "Replay (Space Bar)" at bounding box center [230, 170] width 108 height 14
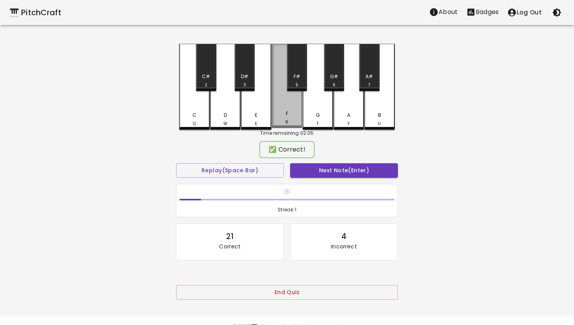
click at [285, 104] on div "F R" at bounding box center [287, 86] width 30 height 84
click at [340, 166] on button "Next Note (Enter)" at bounding box center [344, 170] width 108 height 14
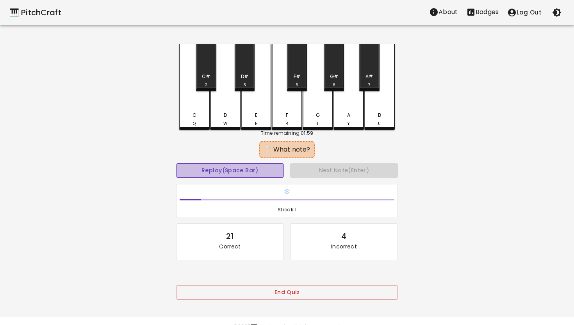
click at [247, 167] on button "Replay (Space Bar)" at bounding box center [230, 170] width 108 height 14
click at [203, 79] on div "C#" at bounding box center [206, 76] width 8 height 7
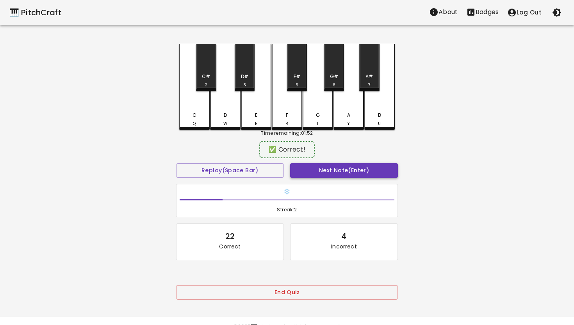
click at [334, 167] on button "Next Note (Enter)" at bounding box center [344, 170] width 108 height 14
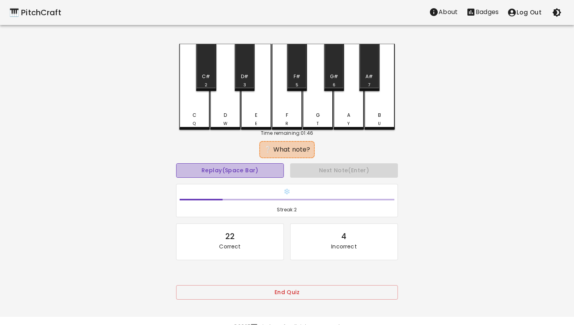
click at [255, 169] on button "Replay (Space Bar)" at bounding box center [230, 170] width 108 height 14
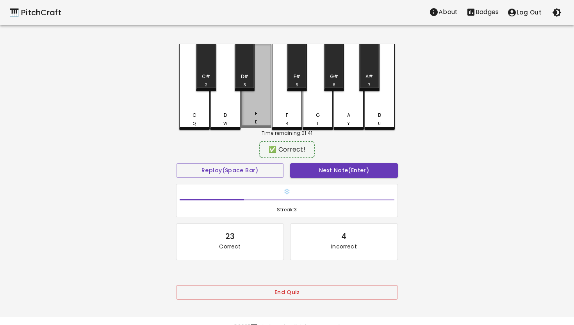
click at [253, 105] on div "E E" at bounding box center [256, 86] width 30 height 84
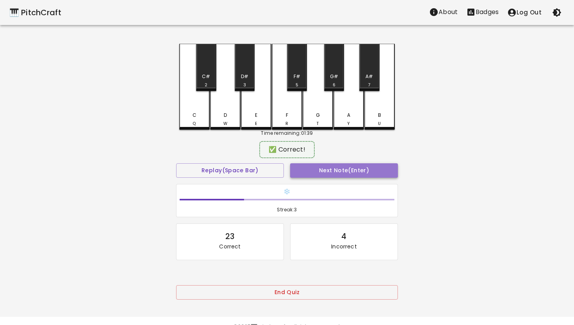
click at [348, 170] on button "Next Note (Enter)" at bounding box center [344, 170] width 108 height 14
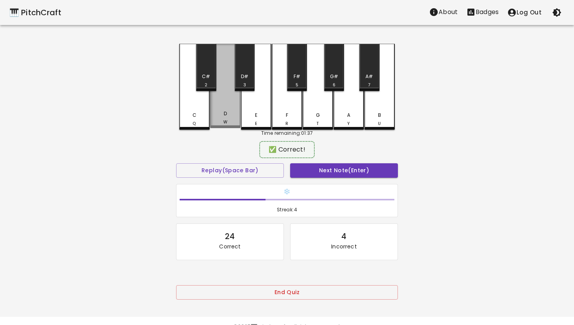
click at [225, 111] on div "D W" at bounding box center [225, 86] width 30 height 84
click at [315, 168] on button "Next Note (Enter)" at bounding box center [344, 170] width 108 height 14
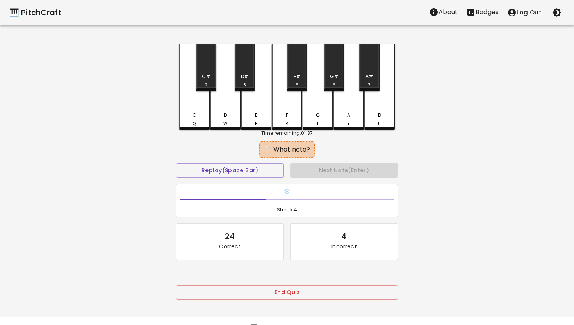
click at [227, 108] on div "D W" at bounding box center [225, 87] width 30 height 86
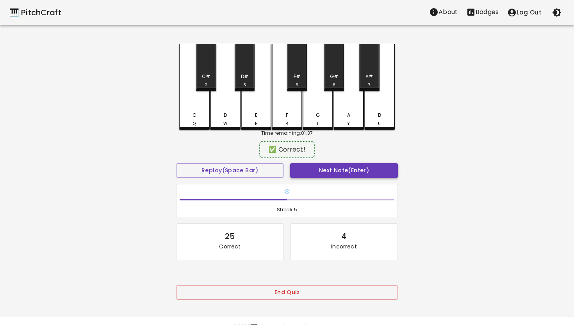
click at [334, 167] on button "Next Note (Enter)" at bounding box center [344, 170] width 108 height 14
click at [382, 103] on div "B U" at bounding box center [379, 86] width 30 height 84
click at [358, 168] on button "Next Note (Enter)" at bounding box center [344, 170] width 108 height 14
click at [375, 102] on div "B U" at bounding box center [379, 86] width 30 height 84
click at [357, 169] on button "Next Note (Enter)" at bounding box center [344, 170] width 108 height 14
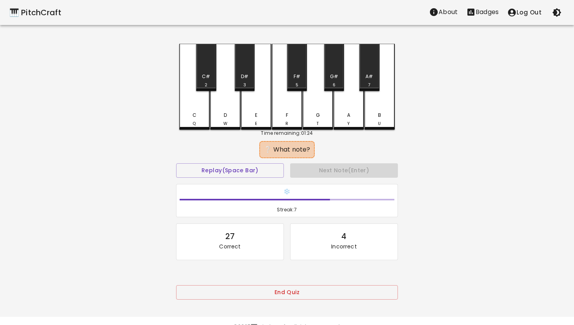
click at [376, 101] on div "B U" at bounding box center [379, 87] width 30 height 86
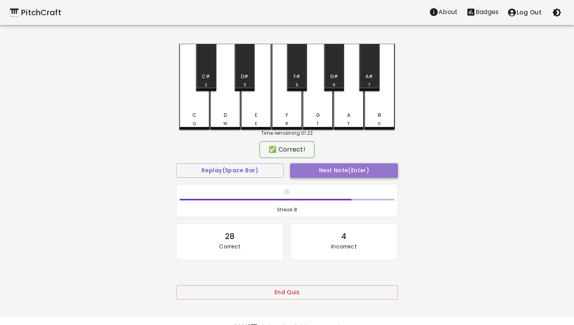
click at [357, 169] on button "Next Note (Enter)" at bounding box center [344, 170] width 108 height 14
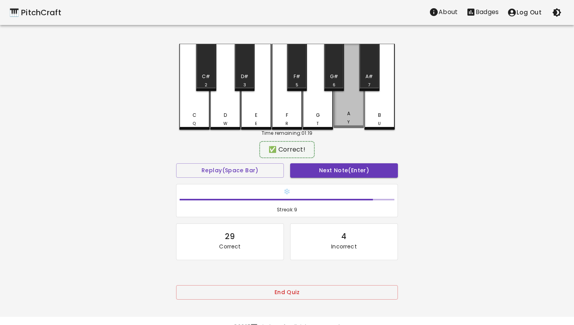
click at [349, 104] on div "A Y" at bounding box center [349, 86] width 30 height 84
click at [339, 171] on button "Next Note (Enter)" at bounding box center [344, 170] width 108 height 14
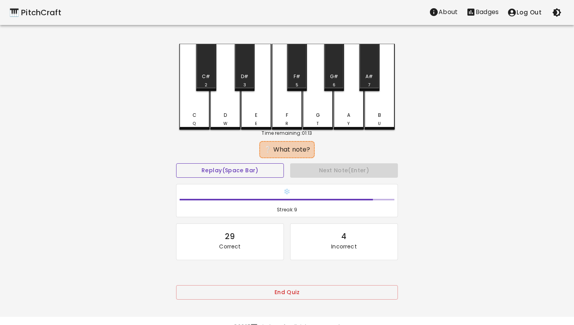
click at [242, 173] on button "Replay (Space Bar)" at bounding box center [230, 170] width 108 height 14
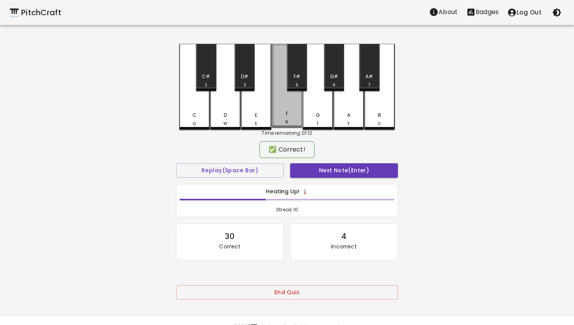
click at [290, 106] on div "F R" at bounding box center [287, 86] width 30 height 84
click at [329, 169] on button "Next Note (Enter)" at bounding box center [344, 170] width 108 height 14
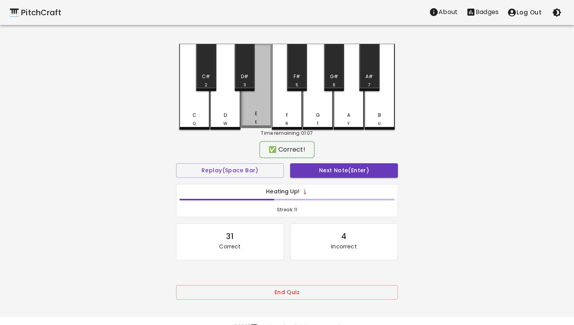
click at [265, 113] on div "E E" at bounding box center [256, 117] width 29 height 15
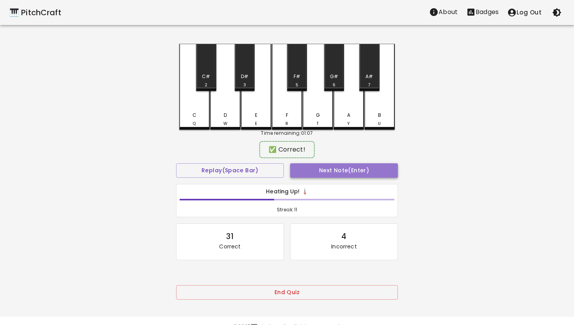
click at [328, 172] on button "Next Note (Enter)" at bounding box center [344, 170] width 108 height 14
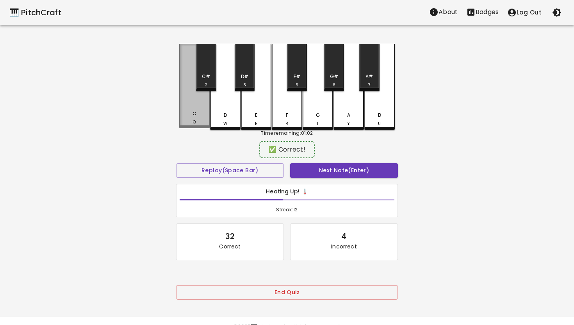
click at [195, 111] on div "C Q" at bounding box center [194, 86] width 30 height 84
click at [310, 162] on div "Next Note (Enter)" at bounding box center [344, 170] width 114 height 21
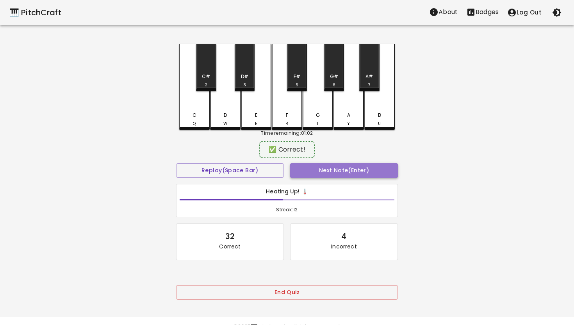
click at [311, 175] on button "Next Note (Enter)" at bounding box center [344, 170] width 108 height 14
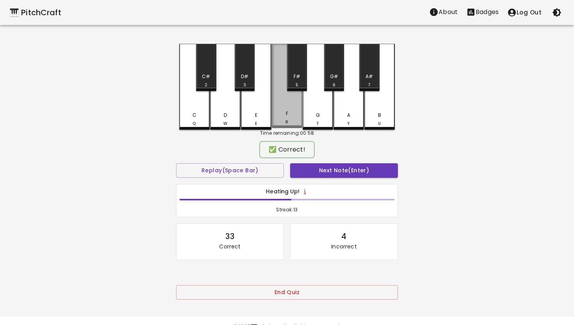
click at [285, 102] on div "F R" at bounding box center [287, 86] width 30 height 84
click at [328, 170] on button "Next Note (Enter)" at bounding box center [344, 170] width 108 height 14
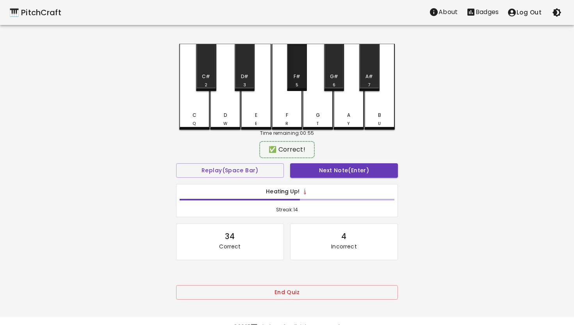
click at [296, 78] on div "F#" at bounding box center [297, 76] width 7 height 7
click at [321, 167] on button "Next Note (Enter)" at bounding box center [344, 170] width 108 height 14
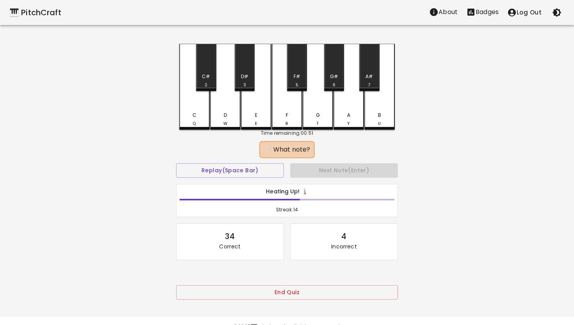
click at [252, 102] on div "E E" at bounding box center [256, 87] width 30 height 86
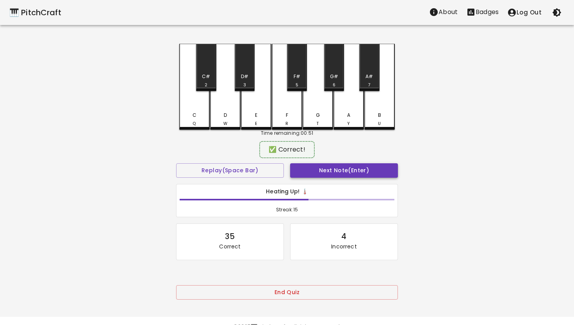
click at [326, 168] on button "Next Note (Enter)" at bounding box center [344, 170] width 108 height 14
click at [226, 108] on div "D W" at bounding box center [225, 86] width 30 height 84
click at [322, 166] on button "Next Note (Enter)" at bounding box center [344, 170] width 108 height 14
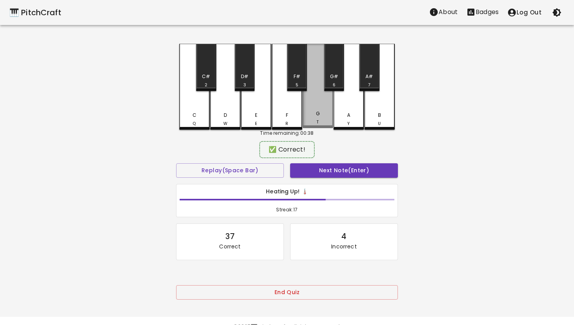
click at [316, 106] on div "G T" at bounding box center [318, 86] width 30 height 84
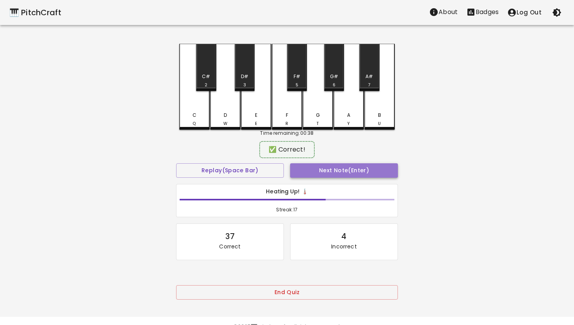
click at [340, 171] on button "Next Note (Enter)" at bounding box center [344, 170] width 108 height 14
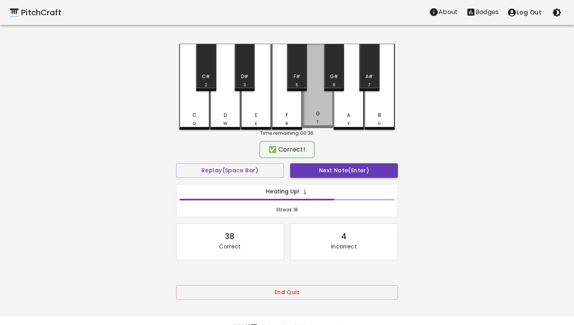
click at [314, 97] on div "G T" at bounding box center [318, 86] width 30 height 84
click at [334, 165] on button "Next Note (Enter)" at bounding box center [344, 170] width 108 height 14
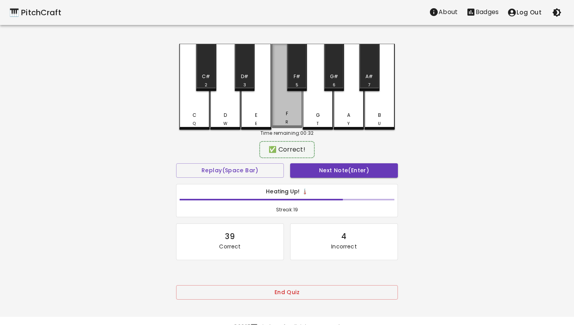
click at [282, 102] on div "F R" at bounding box center [287, 86] width 30 height 84
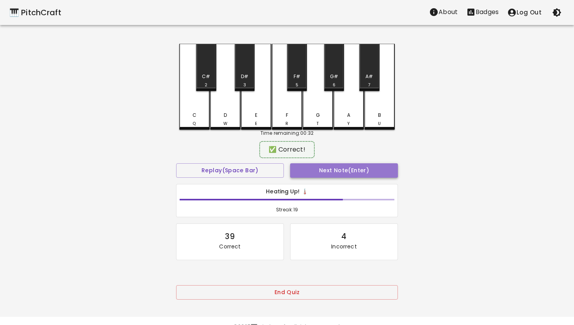
click at [319, 165] on button "Next Note (Enter)" at bounding box center [344, 170] width 108 height 14
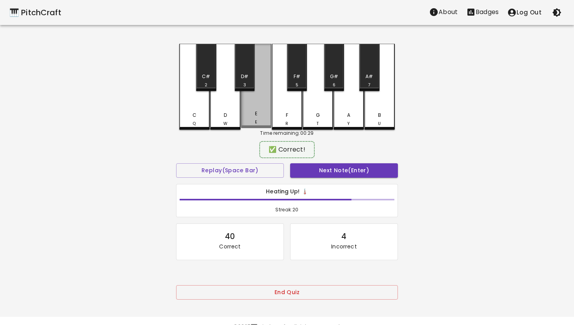
click at [253, 105] on div "E E" at bounding box center [256, 86] width 30 height 84
click at [318, 169] on button "Next Note (Enter)" at bounding box center [344, 170] width 108 height 14
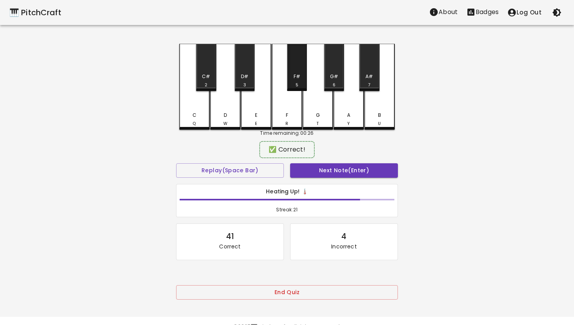
click at [296, 75] on div "F#" at bounding box center [297, 76] width 7 height 7
click at [325, 169] on button "Next Note (Enter)" at bounding box center [344, 170] width 108 height 14
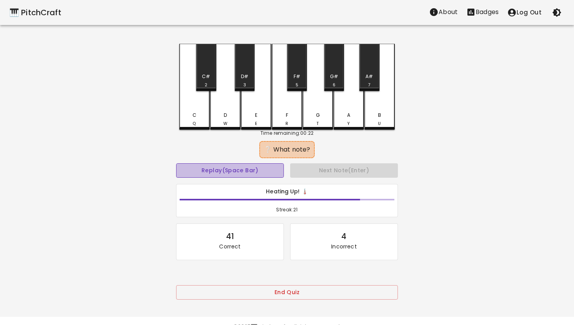
click at [256, 171] on button "Replay (Space Bar)" at bounding box center [230, 170] width 108 height 14
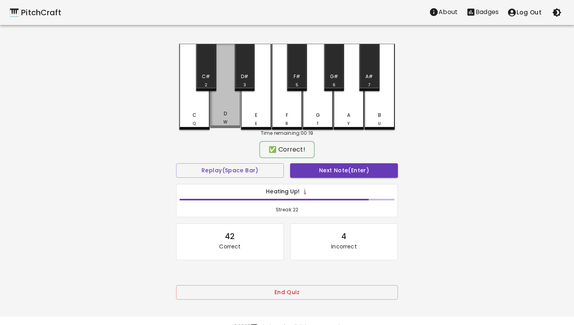
click at [223, 107] on div "D W" at bounding box center [225, 86] width 30 height 84
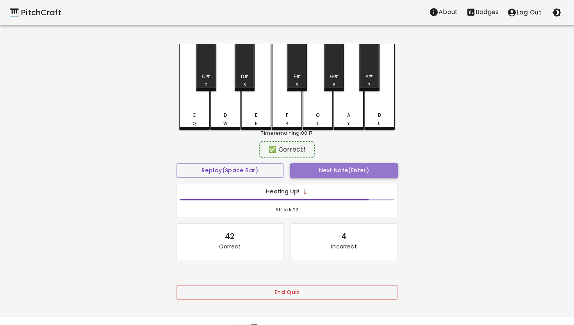
click at [345, 170] on button "Next Note (Enter)" at bounding box center [344, 170] width 108 height 14
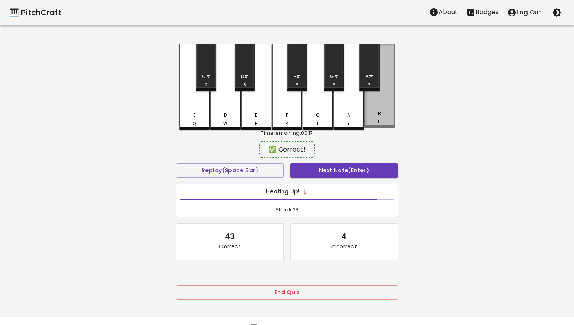
click at [376, 104] on div "B U" at bounding box center [379, 86] width 30 height 84
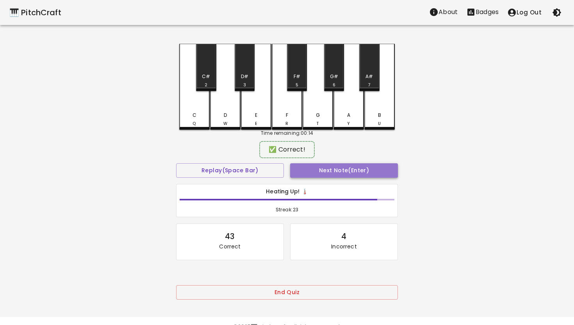
click at [367, 170] on button "Next Note (Enter)" at bounding box center [344, 170] width 108 height 14
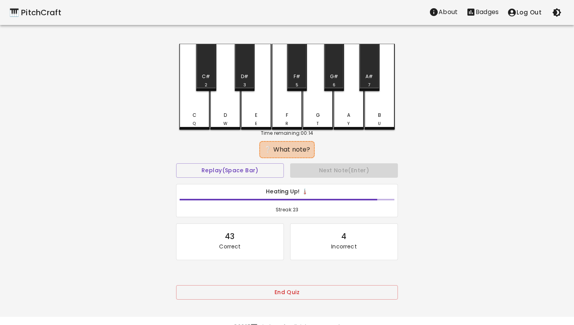
click at [227, 109] on div "D W" at bounding box center [225, 87] width 30 height 86
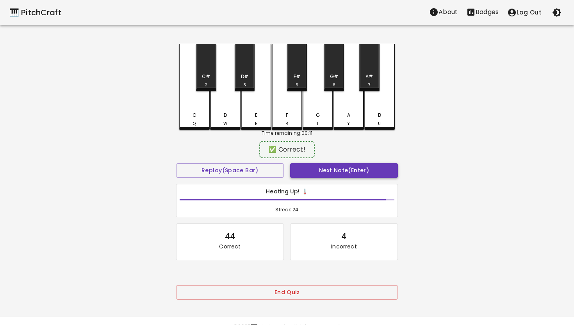
click at [316, 166] on button "Next Note (Enter)" at bounding box center [344, 170] width 108 height 14
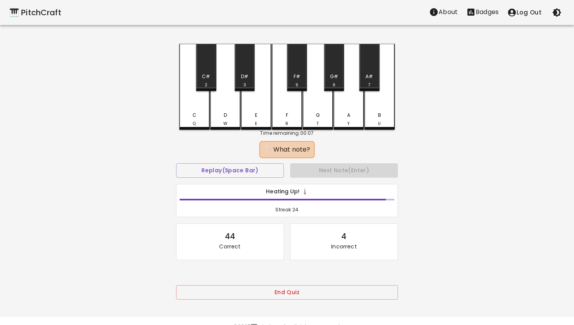
click at [316, 104] on div "G T" at bounding box center [318, 87] width 30 height 86
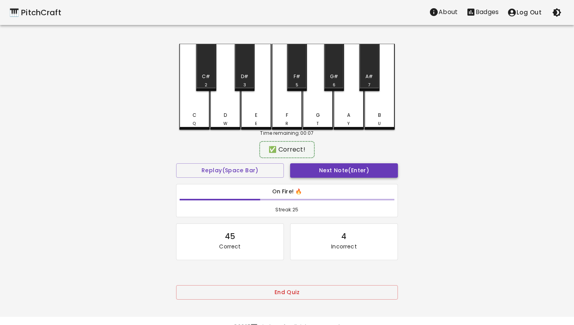
click at [334, 169] on button "Next Note (Enter)" at bounding box center [344, 170] width 108 height 14
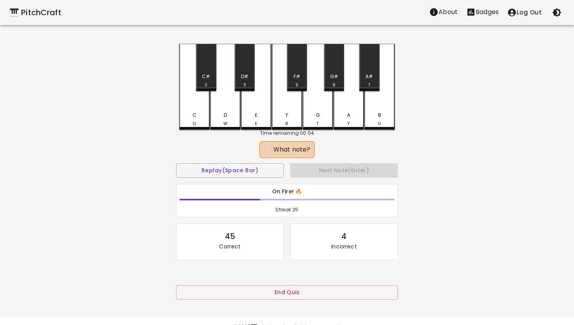
click at [315, 105] on div "G T" at bounding box center [318, 87] width 30 height 86
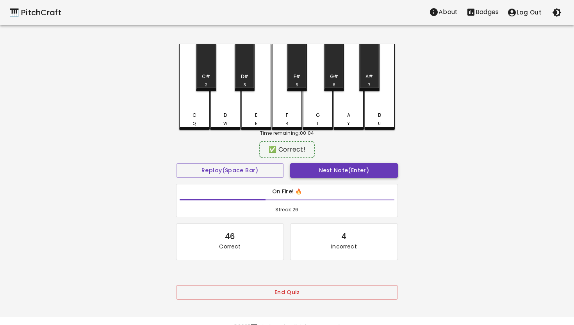
click at [324, 166] on button "Next Note (Enter)" at bounding box center [344, 170] width 108 height 14
click at [196, 111] on div "C Q" at bounding box center [194, 86] width 30 height 84
click at [336, 169] on button "Next Note (Enter)" at bounding box center [344, 170] width 108 height 14
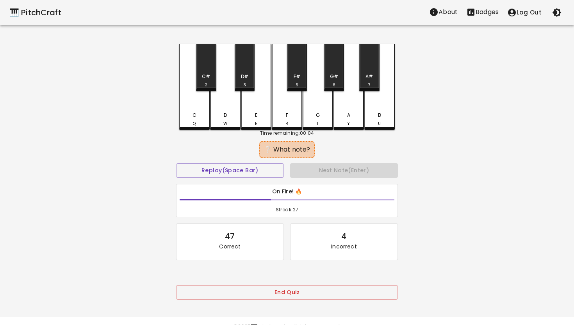
click at [196, 111] on div "C Q" at bounding box center [194, 87] width 30 height 86
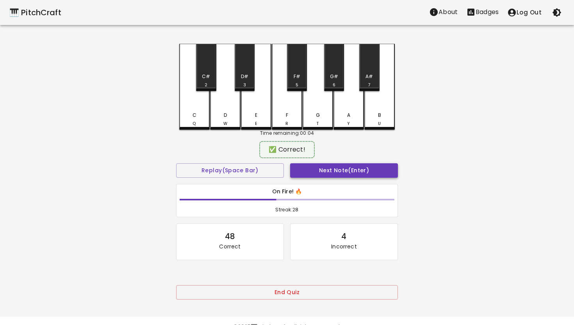
click at [343, 171] on button "Next Note (Enter)" at bounding box center [344, 170] width 108 height 14
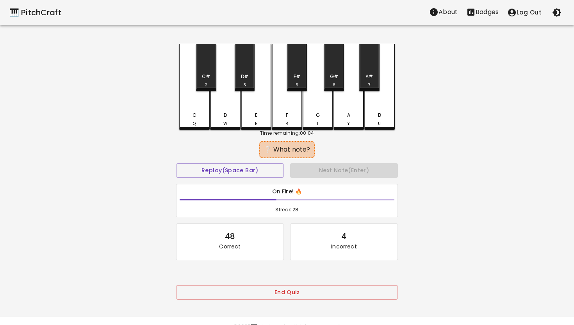
click at [198, 109] on div "C Q" at bounding box center [194, 87] width 30 height 86
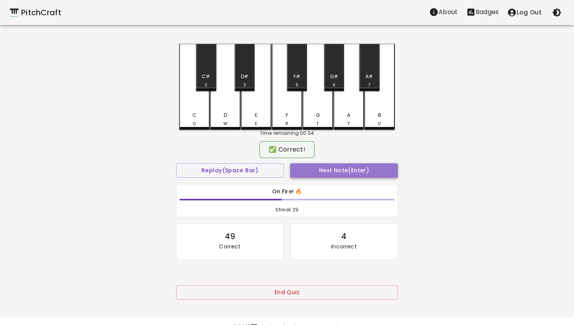
click at [326, 169] on button "Next Note (Enter)" at bounding box center [344, 170] width 108 height 14
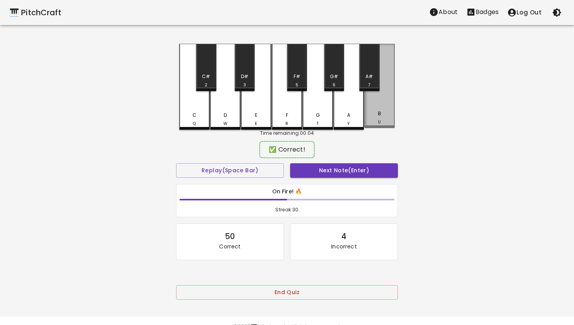
click at [375, 112] on div "B U" at bounding box center [379, 117] width 29 height 15
click at [348, 168] on button "Next Note (Enter)" at bounding box center [344, 170] width 108 height 14
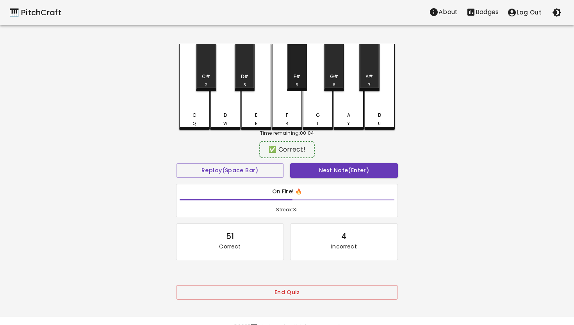
click at [295, 82] on div "F# 5" at bounding box center [297, 80] width 18 height 15
click at [324, 171] on button "Next Note (Enter)" at bounding box center [344, 170] width 108 height 14
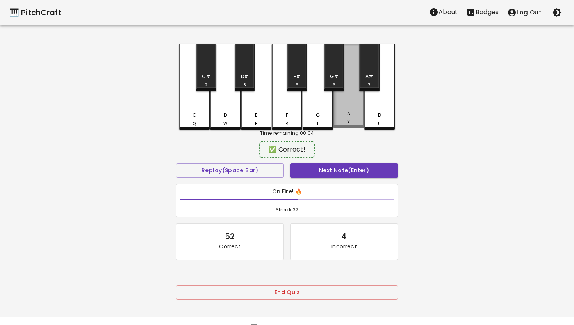
click at [353, 112] on div "A Y" at bounding box center [348, 117] width 29 height 15
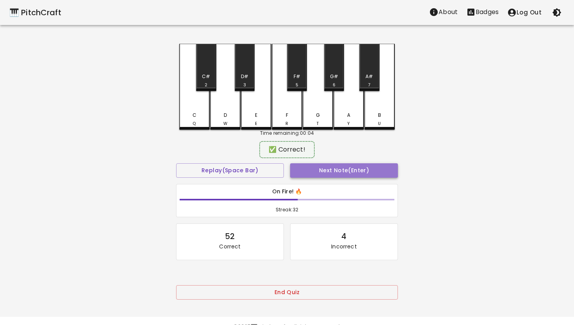
click at [334, 169] on button "Next Note (Enter)" at bounding box center [344, 170] width 108 height 14
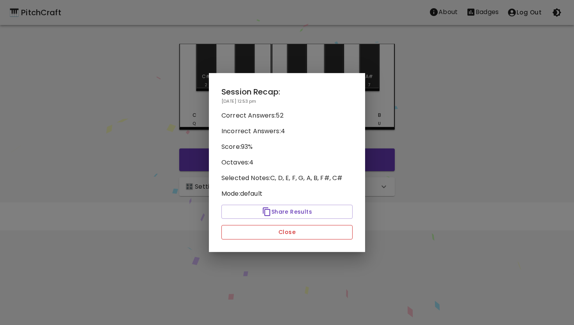
click at [301, 235] on button "Close" at bounding box center [286, 232] width 131 height 14
